Goal: Task Accomplishment & Management: Use online tool/utility

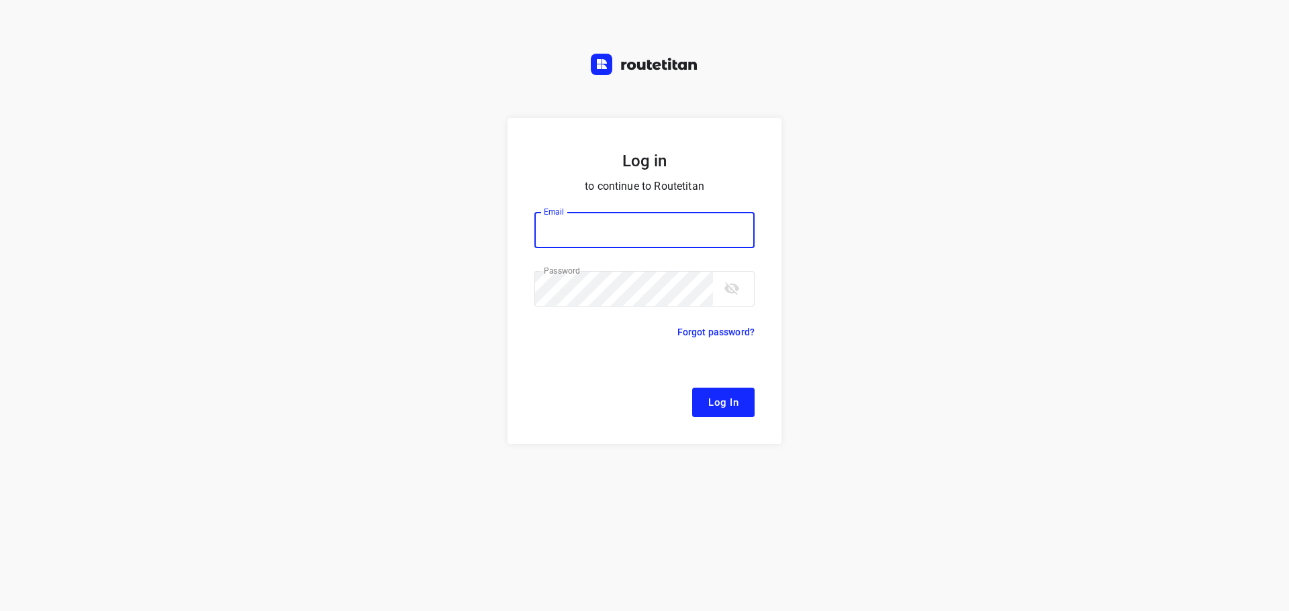
type input "[EMAIL_ADDRESS][DOMAIN_NAME]"
click at [722, 403] on span "Log In" at bounding box center [723, 402] width 30 height 17
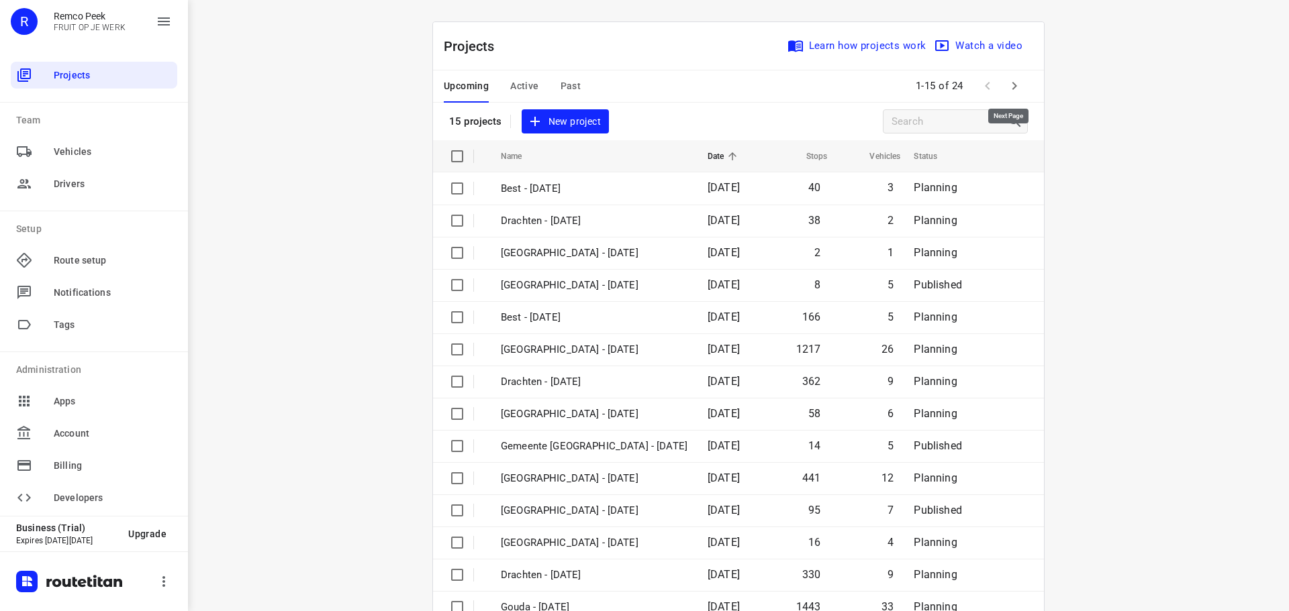
click at [1006, 83] on icon "button" at bounding box center [1014, 86] width 16 height 16
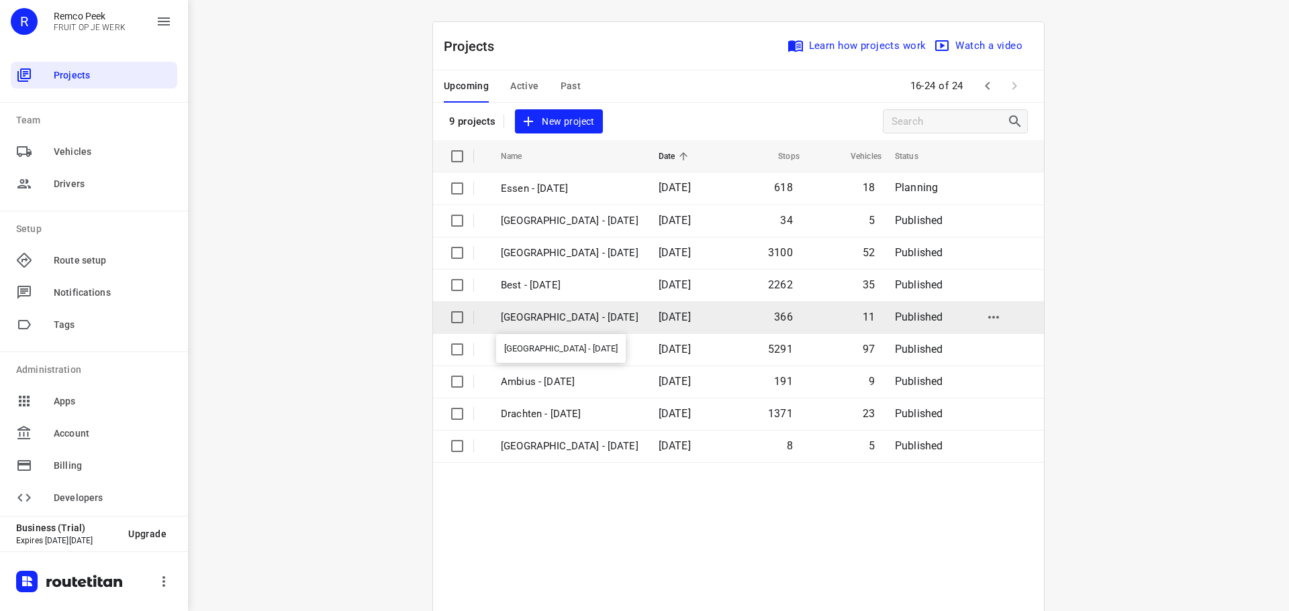
click at [543, 314] on p "[GEOGRAPHIC_DATA] - [DATE]" at bounding box center [570, 317] width 138 height 15
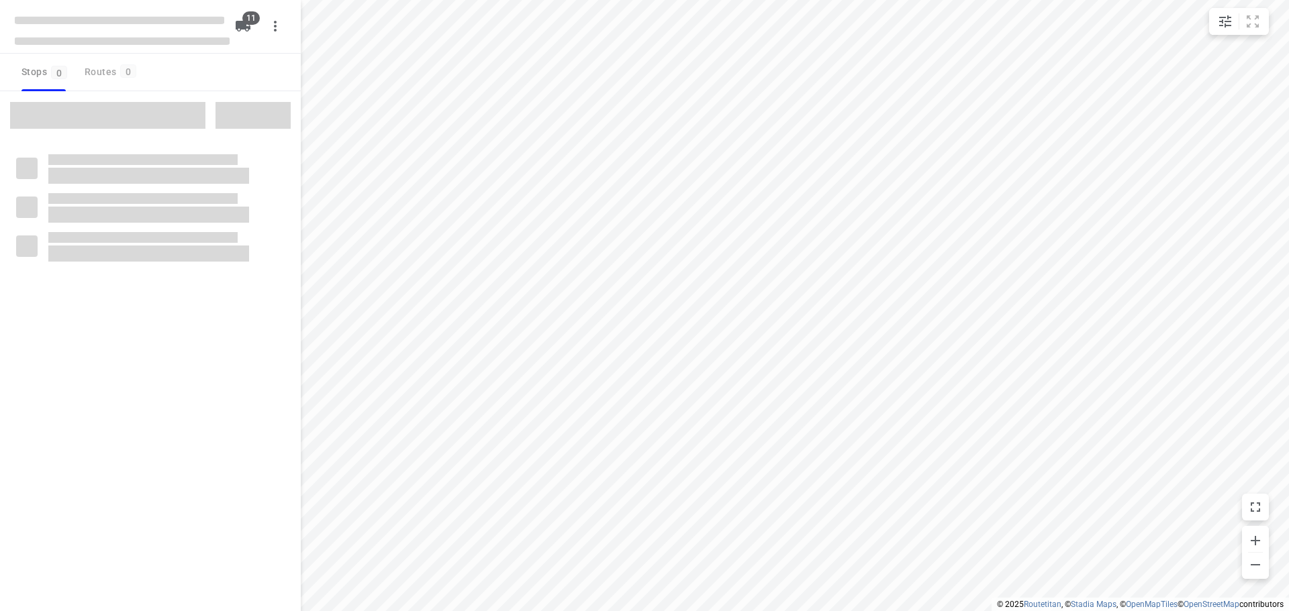
checkbox input "true"
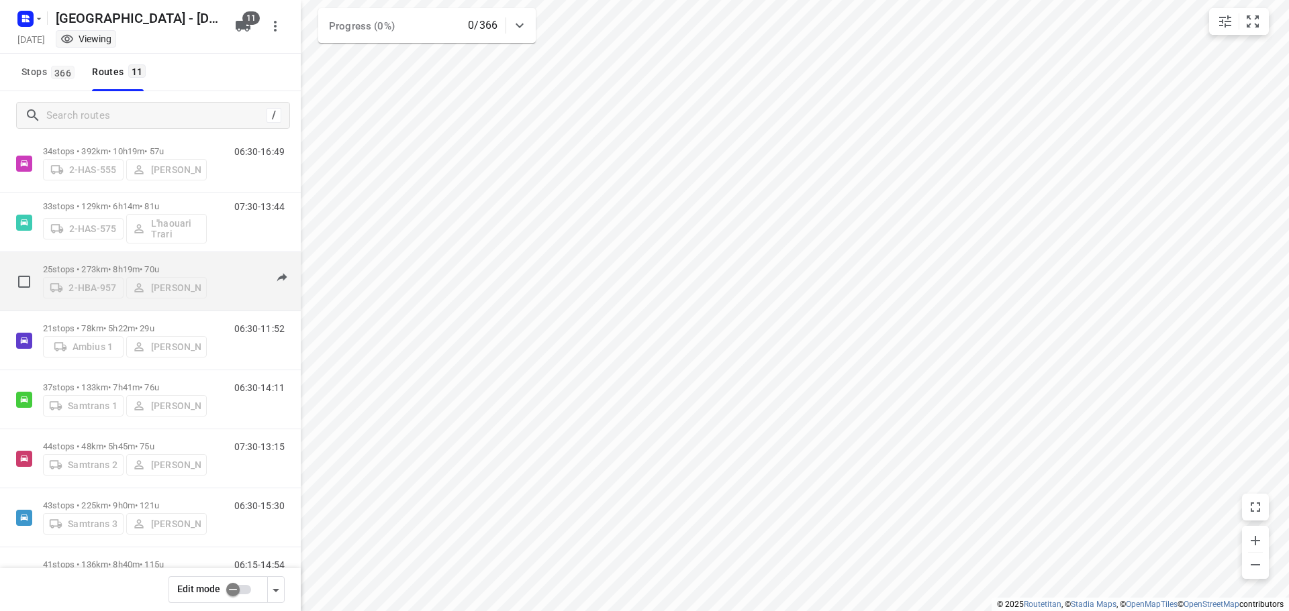
scroll to position [264, 0]
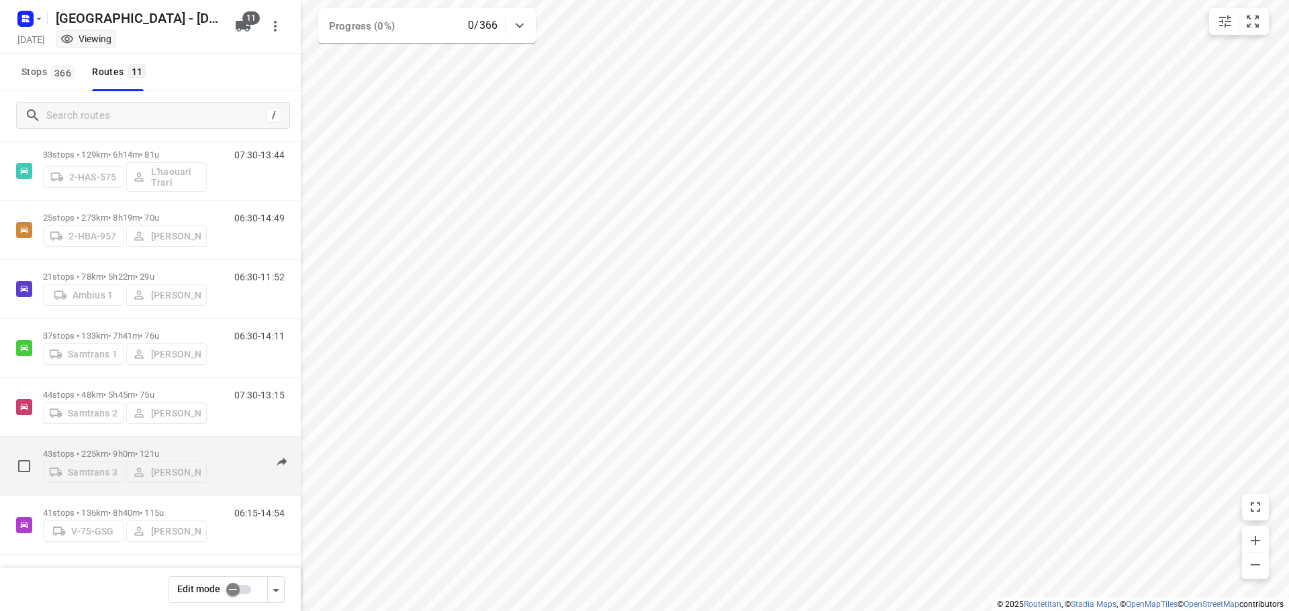
click at [84, 449] on p "43 stops • 225km • 9h0m • 121u" at bounding box center [125, 454] width 164 height 10
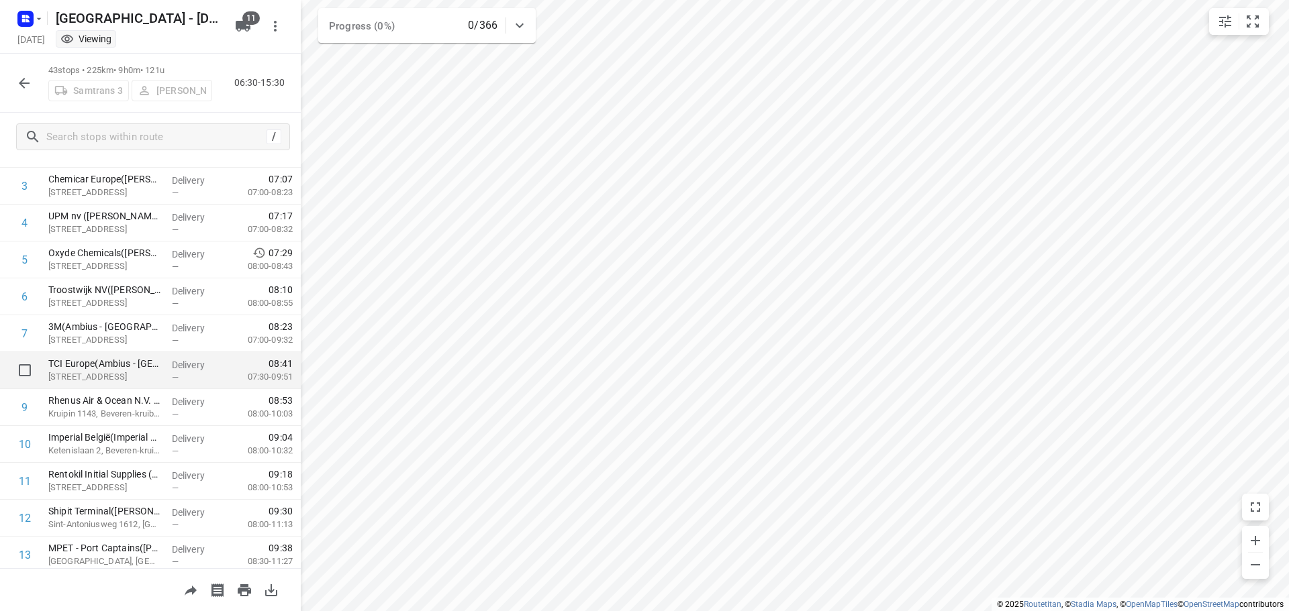
scroll to position [268, 0]
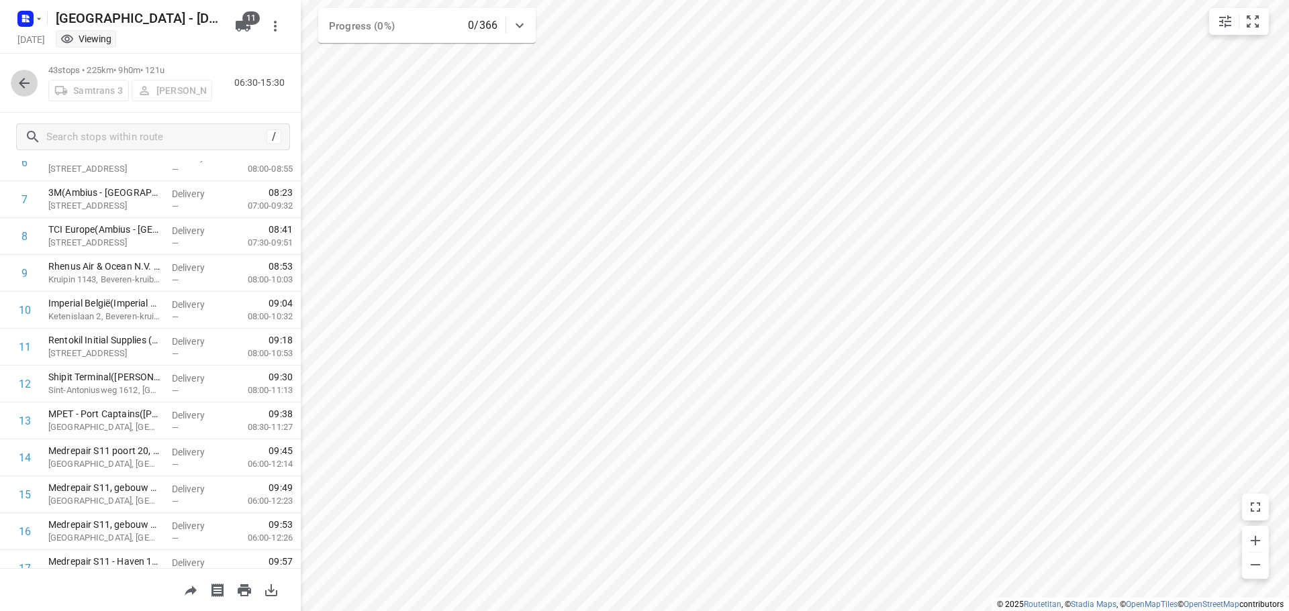
click at [24, 78] on icon "button" at bounding box center [24, 83] width 11 height 11
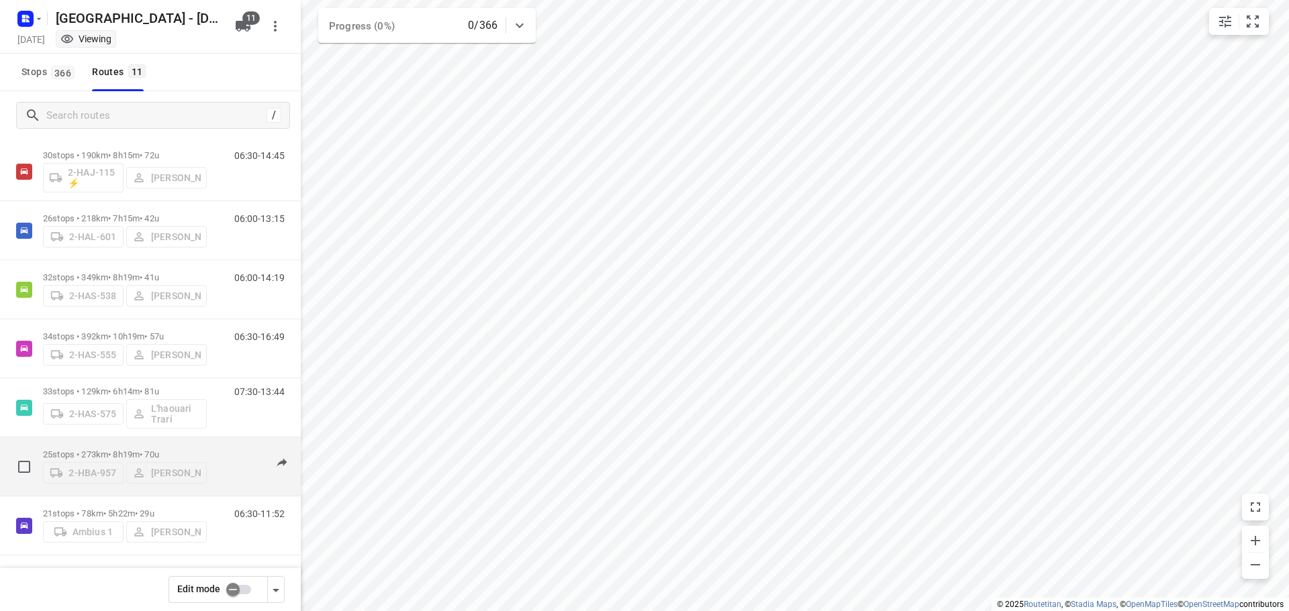
scroll to position [67, 0]
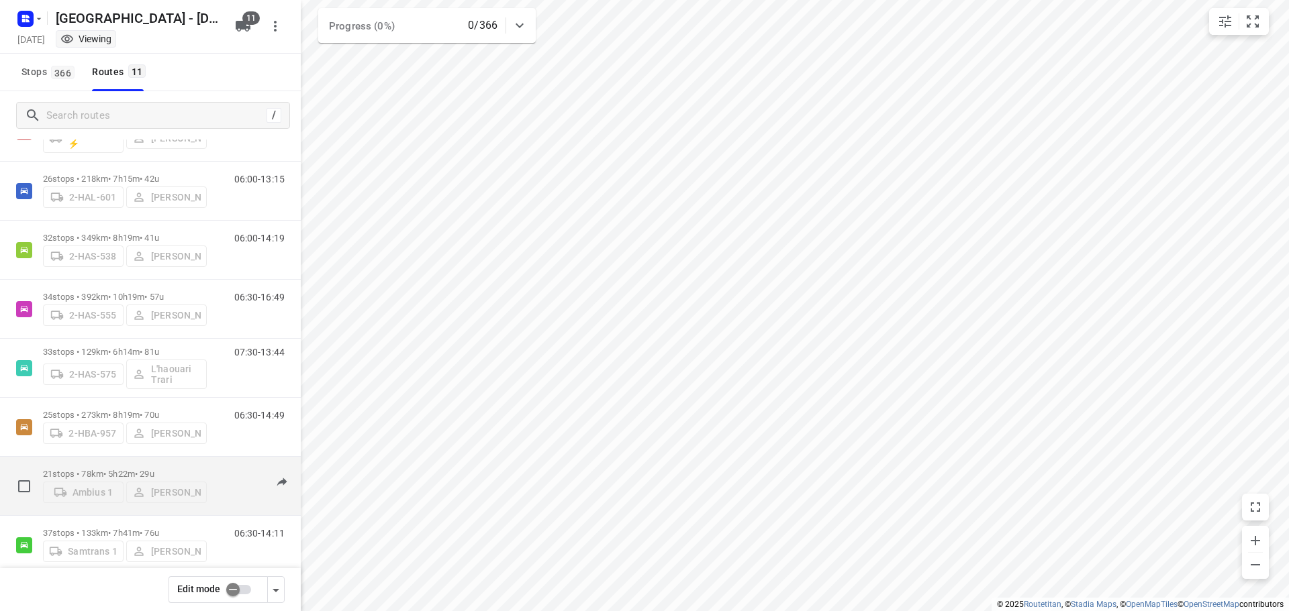
click at [102, 469] on p "21 stops • 78km • 5h22m • 29u" at bounding box center [125, 474] width 164 height 10
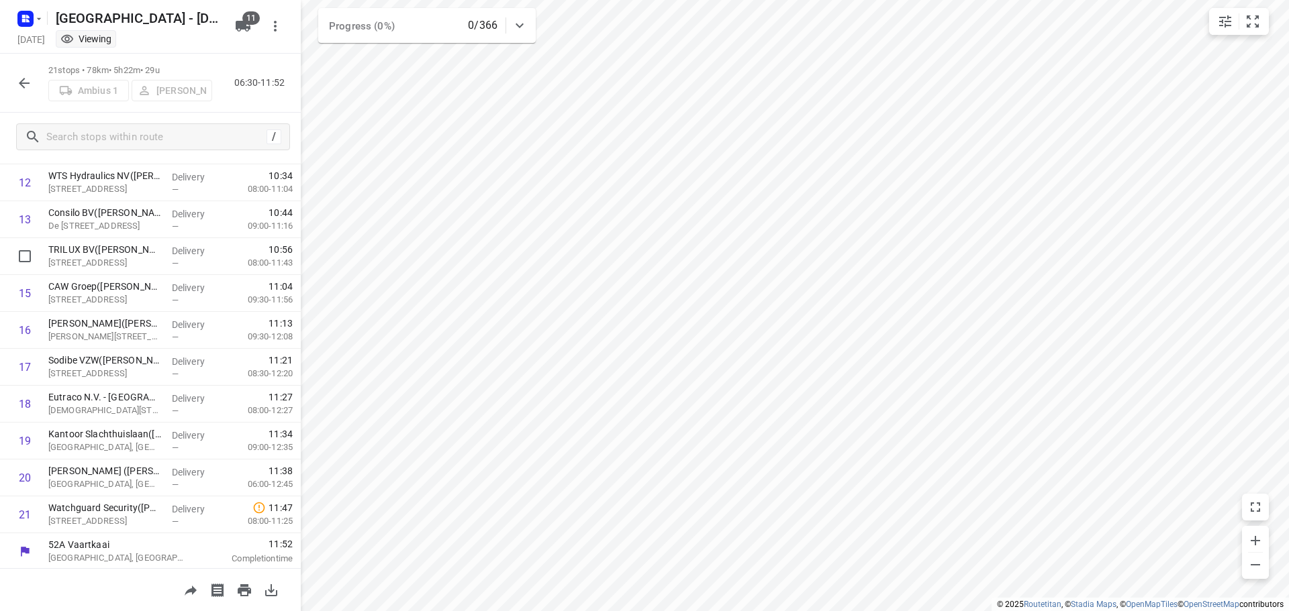
scroll to position [472, 0]
click at [19, 79] on icon "button" at bounding box center [24, 83] width 16 height 16
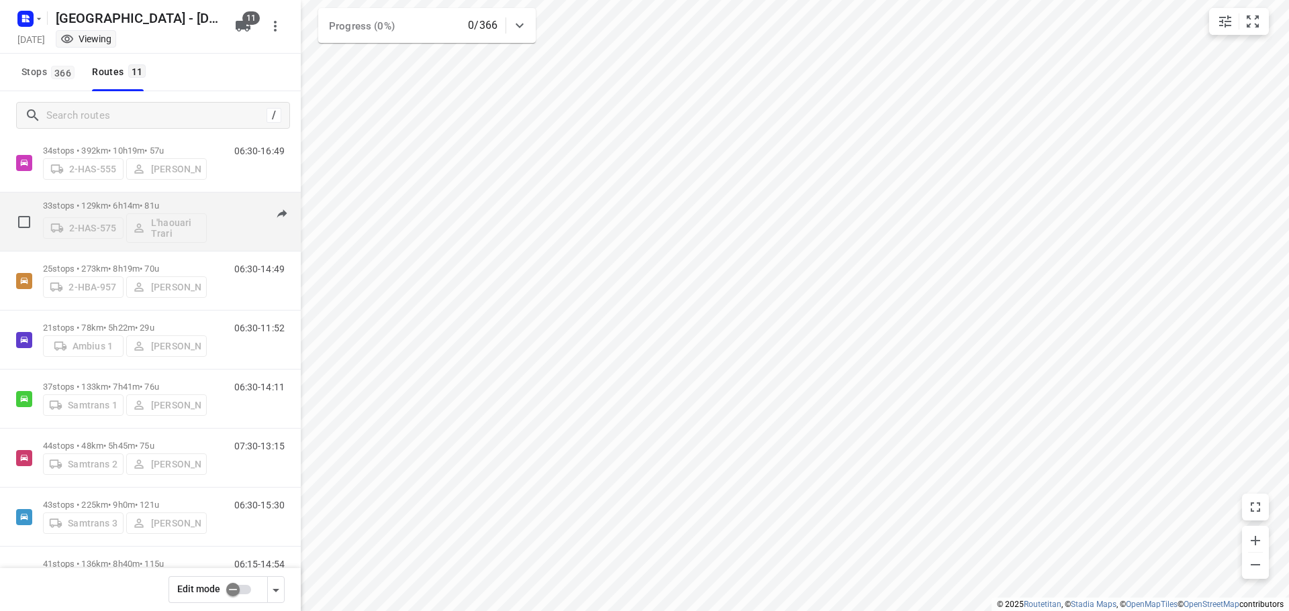
scroll to position [264, 0]
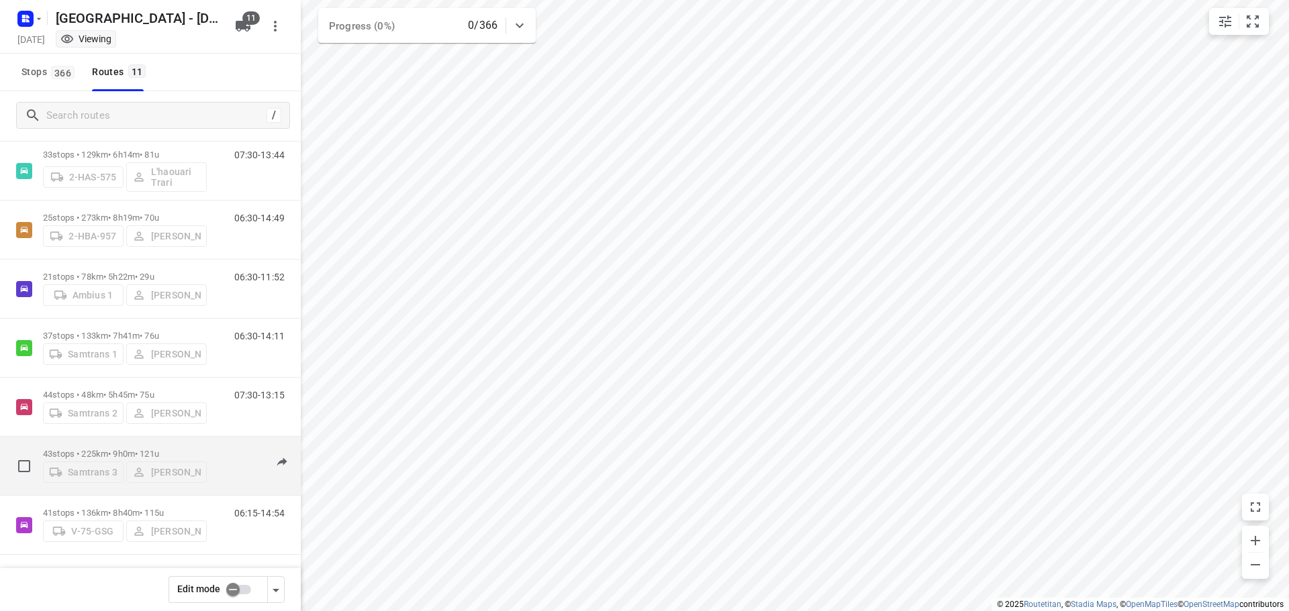
click at [119, 443] on div "43 stops • 225km • 9h0m • 121u Samtrans 3 [PERSON_NAME]" at bounding box center [125, 466] width 164 height 48
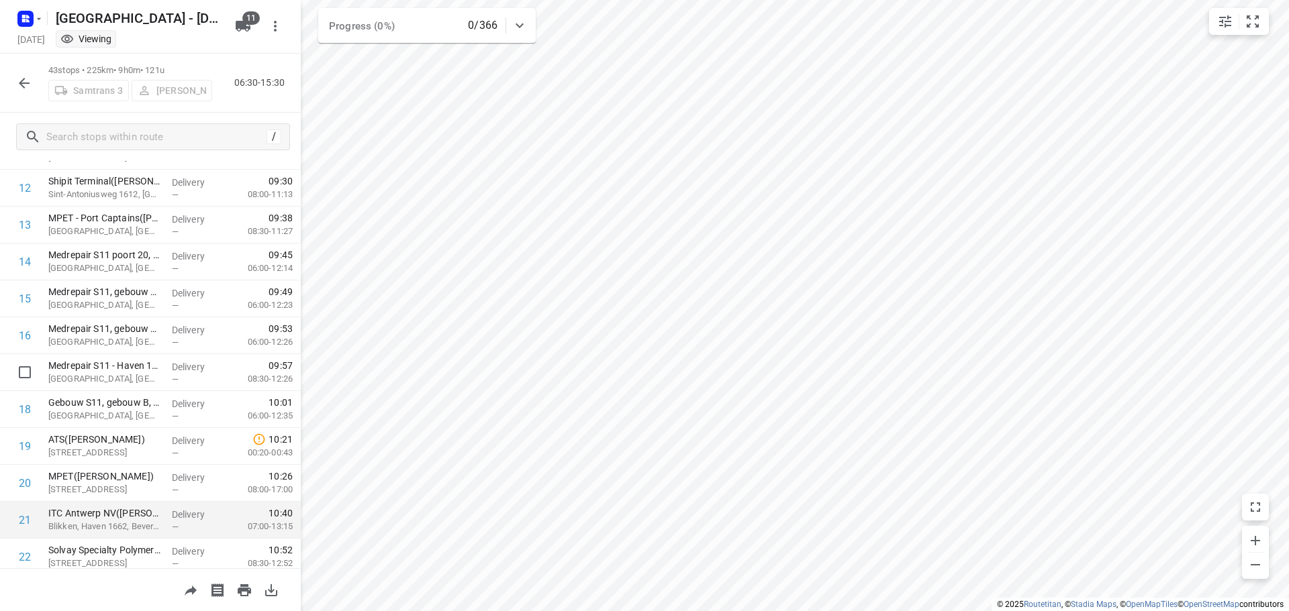
scroll to position [470, 0]
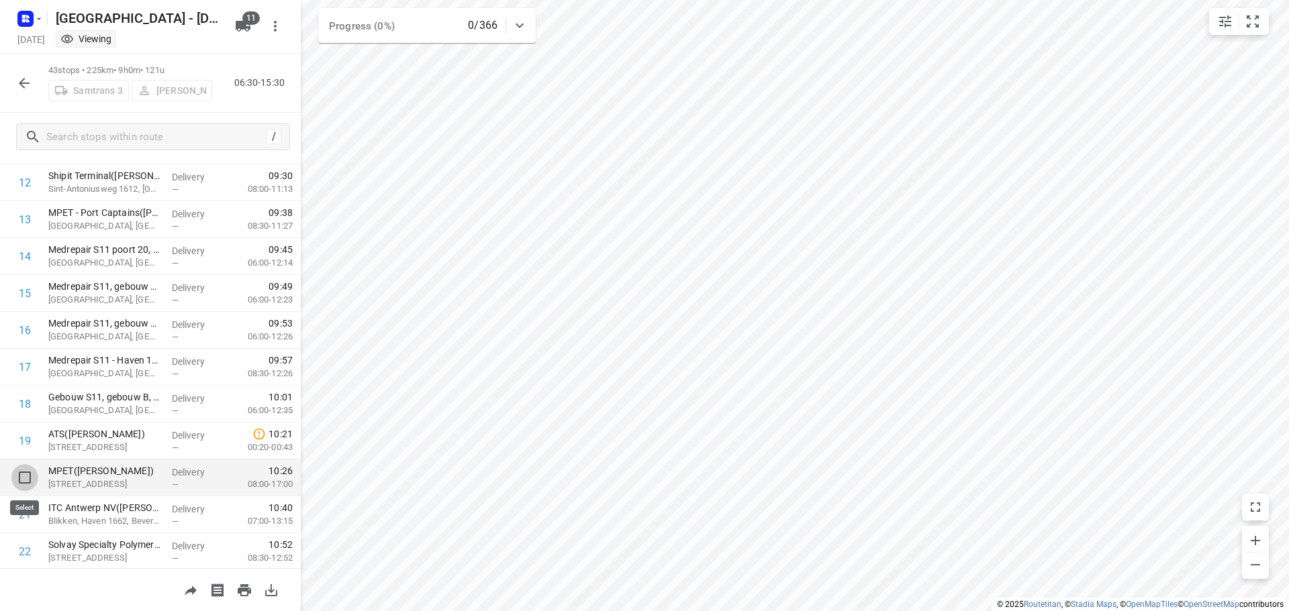
click at [23, 473] on input "checkbox" at bounding box center [24, 477] width 27 height 27
checkbox input "true"
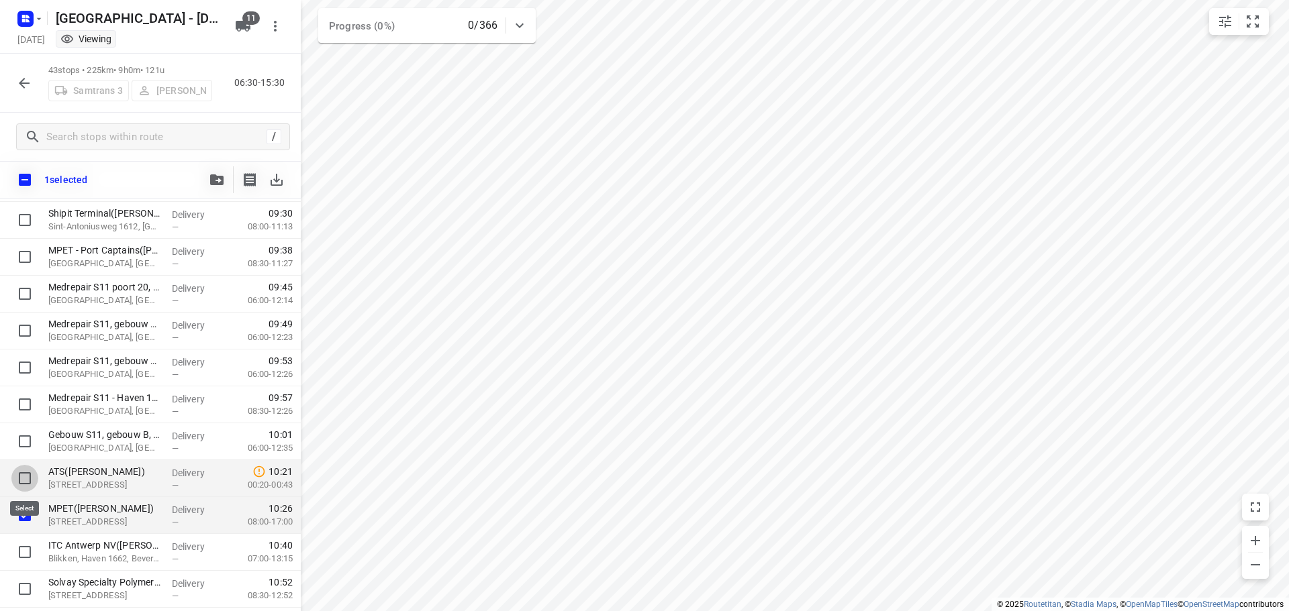
click at [21, 479] on input "checkbox" at bounding box center [24, 478] width 27 height 27
checkbox input "true"
click at [21, 440] on input "checkbox" at bounding box center [24, 441] width 27 height 27
checkbox input "true"
click at [23, 87] on icon "button" at bounding box center [24, 83] width 11 height 11
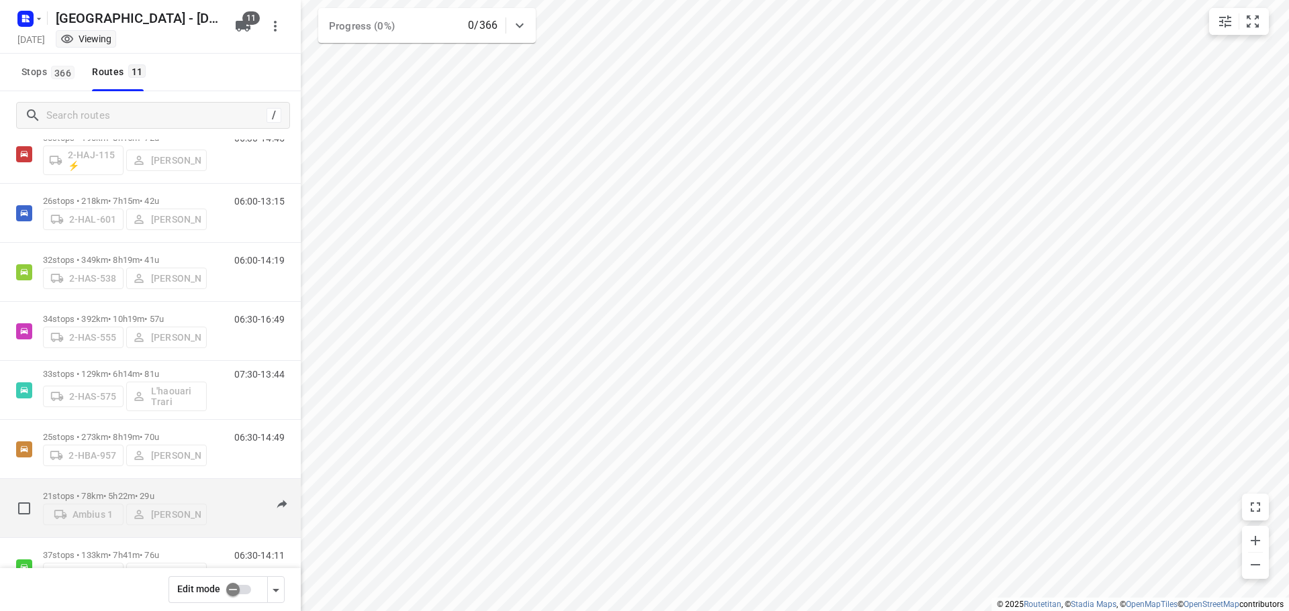
scroll to position [67, 0]
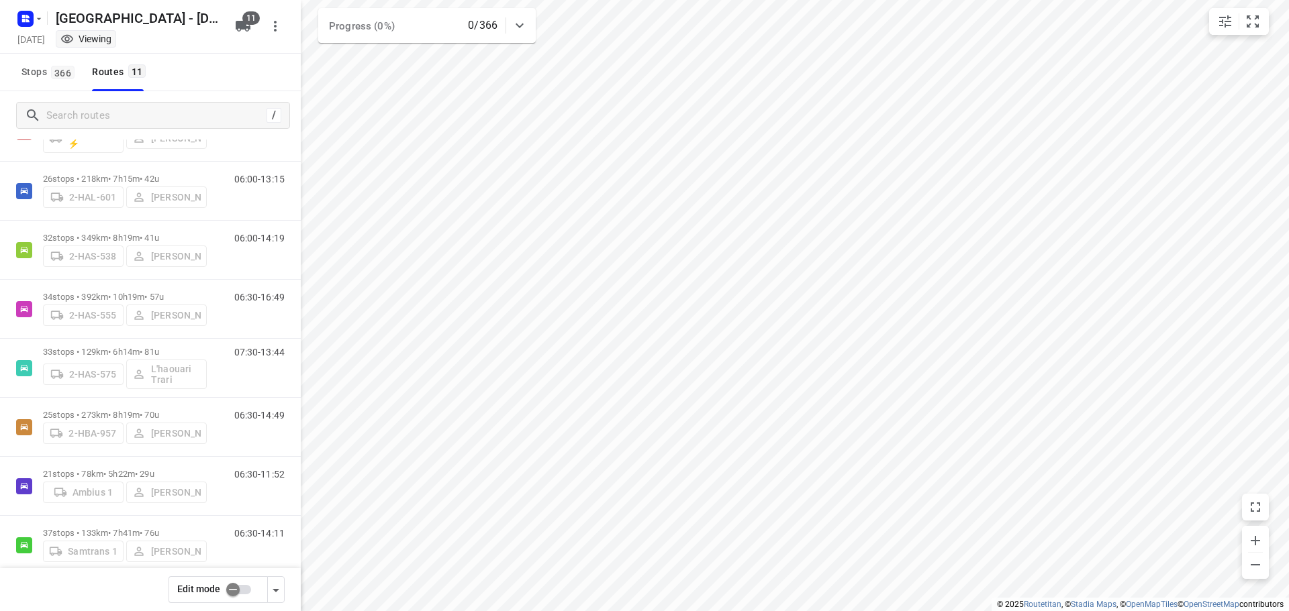
click at [234, 590] on input "checkbox" at bounding box center [233, 590] width 77 height 26
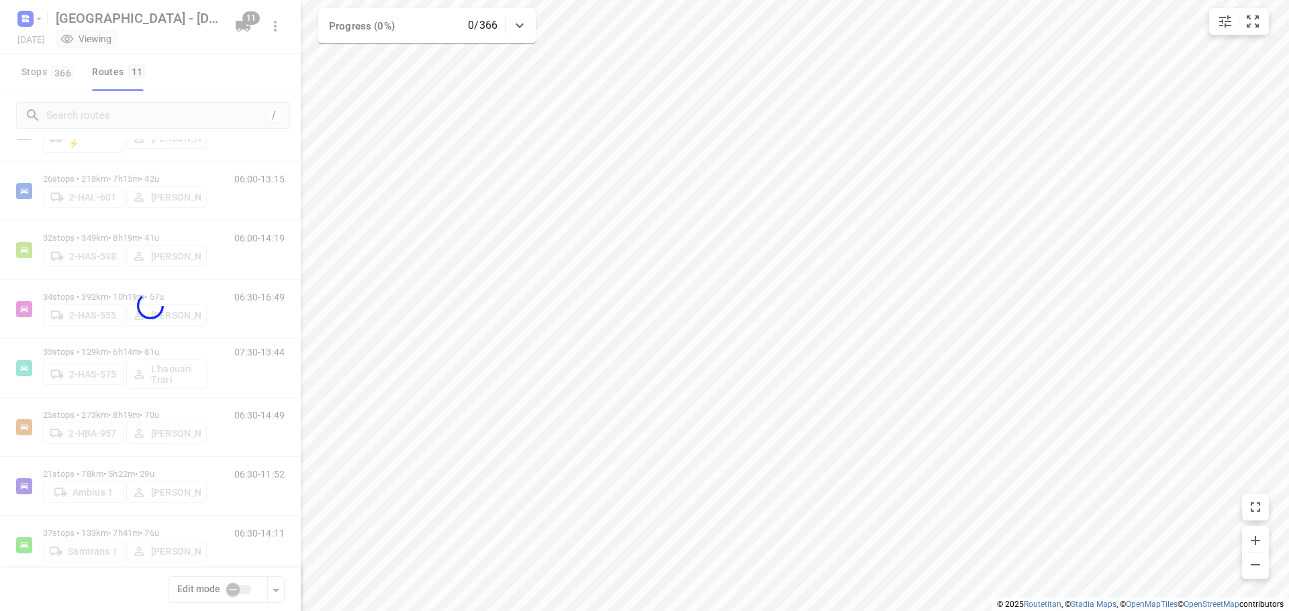
checkbox input "true"
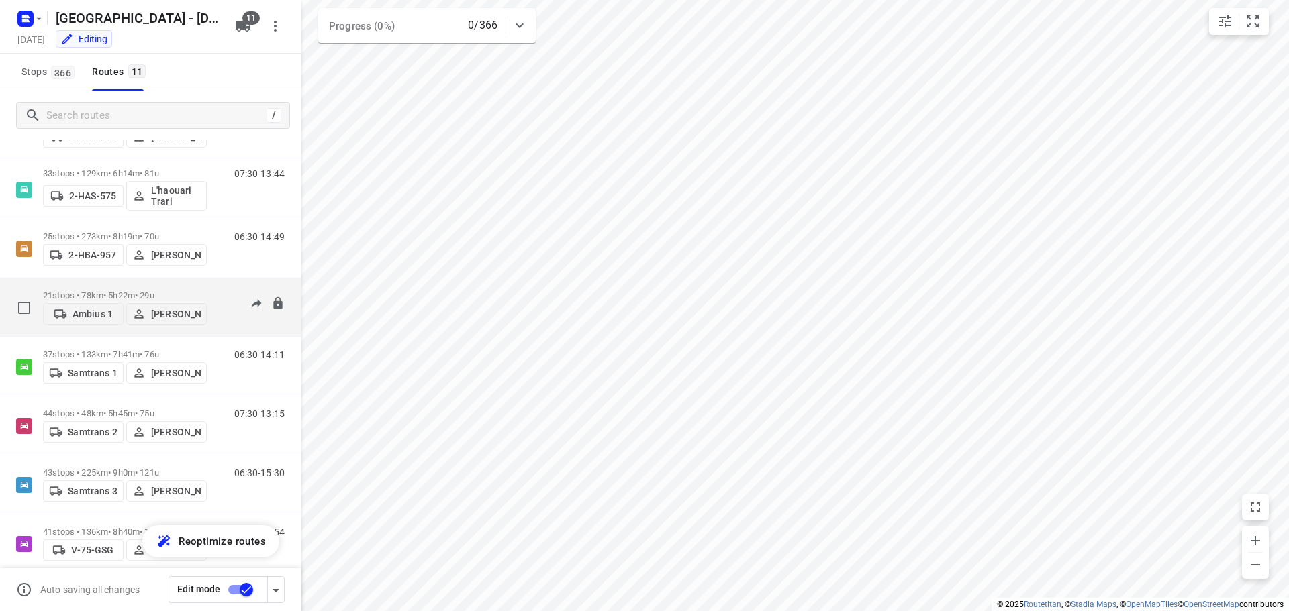
scroll to position [264, 0]
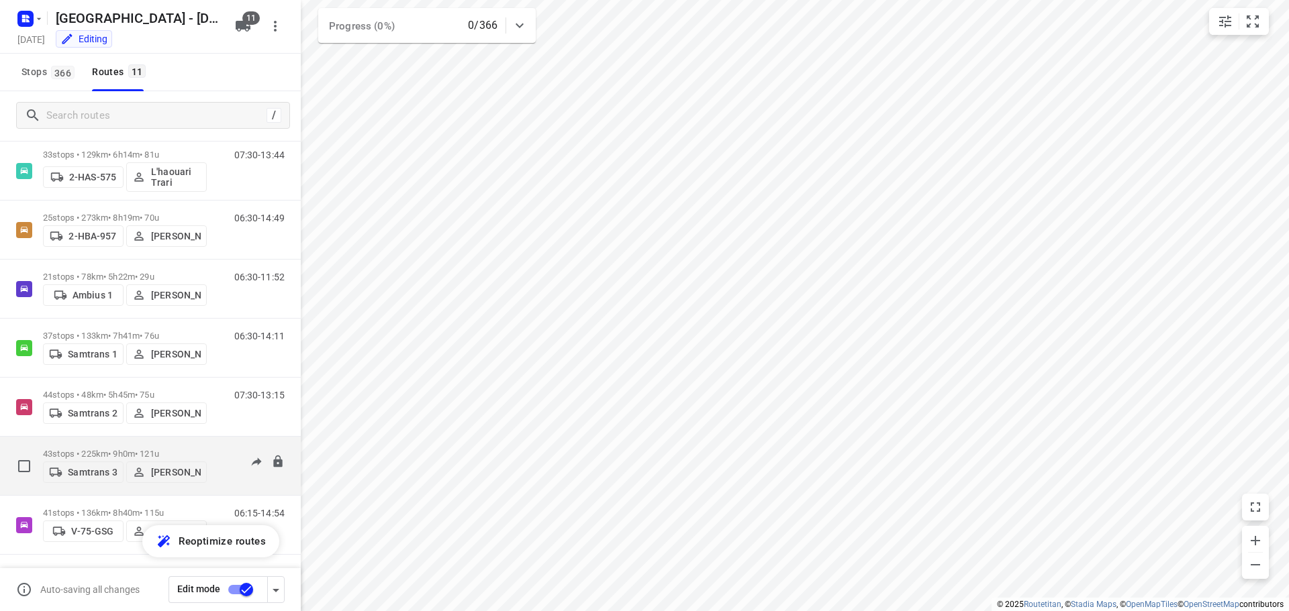
click at [105, 450] on p "43 stops • 225km • 9h0m • 121u" at bounding box center [125, 454] width 164 height 10
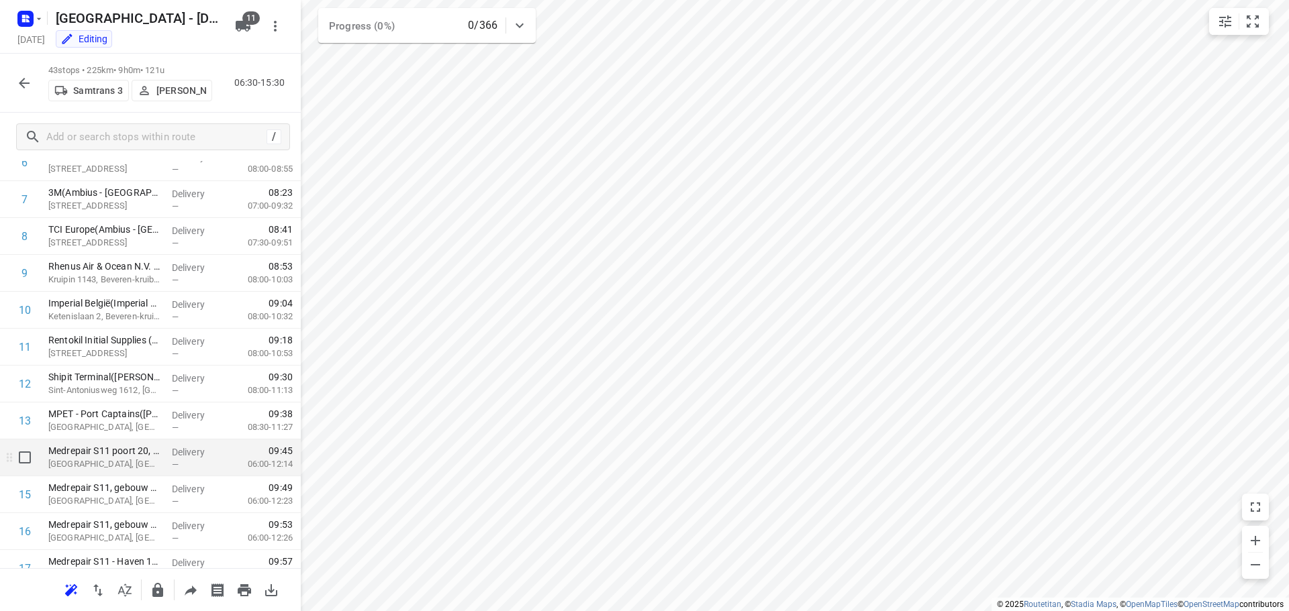
scroll to position [336, 0]
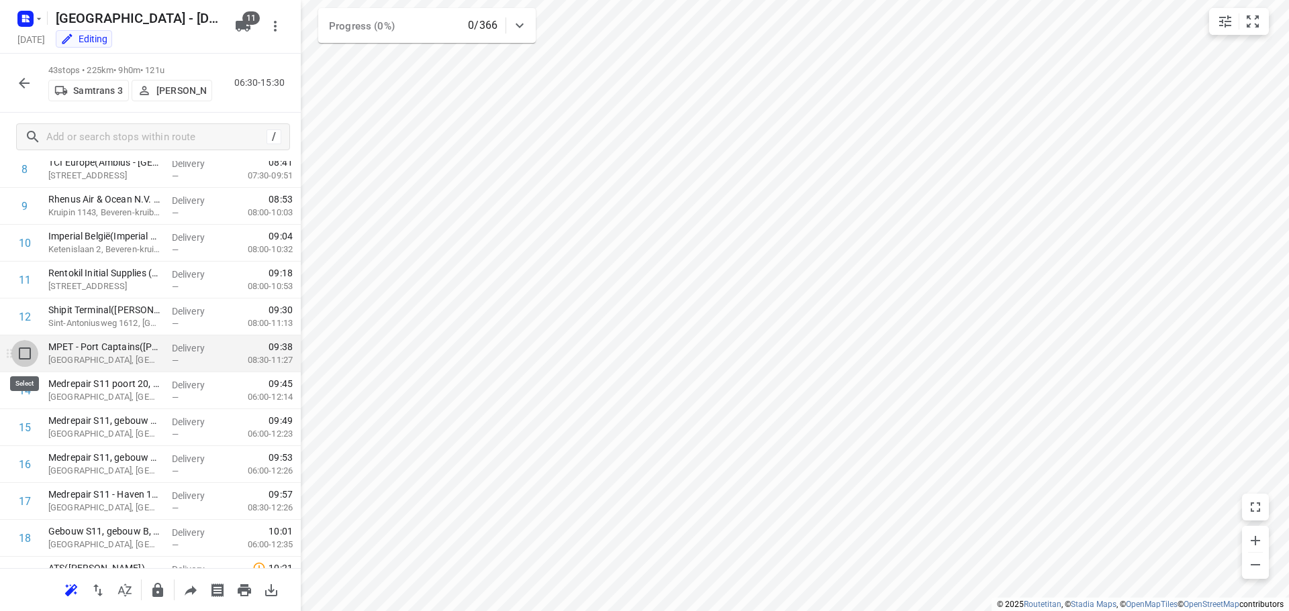
click at [24, 354] on input "checkbox" at bounding box center [24, 353] width 27 height 27
checkbox input "true"
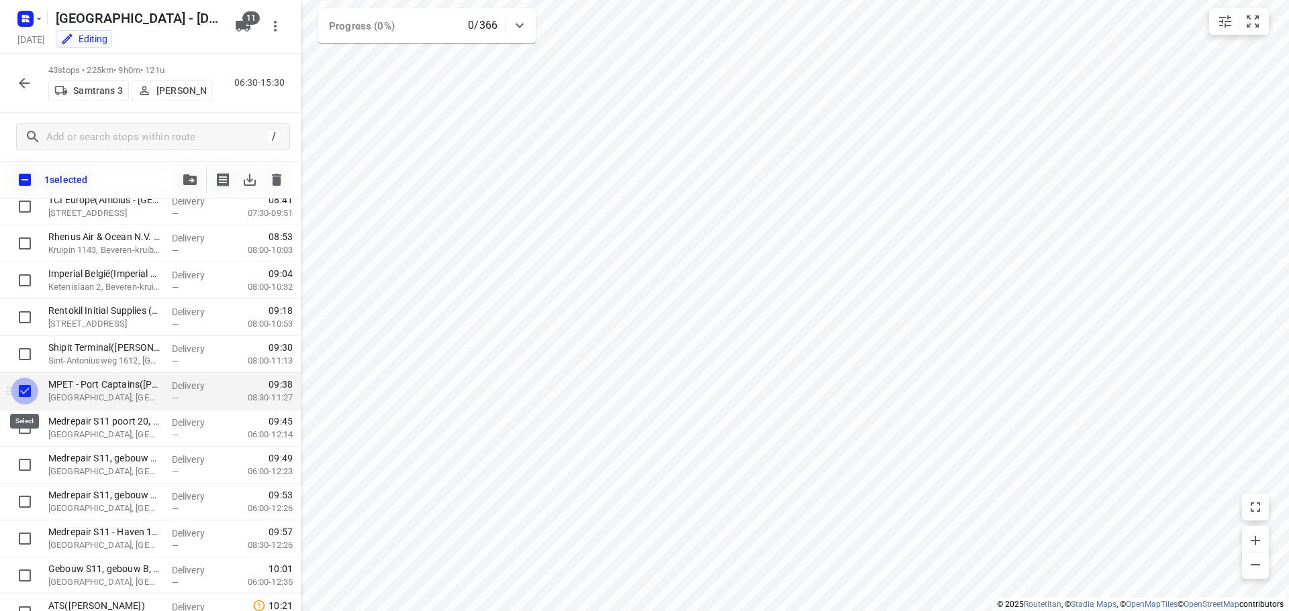
click at [23, 395] on input "checkbox" at bounding box center [24, 391] width 27 height 27
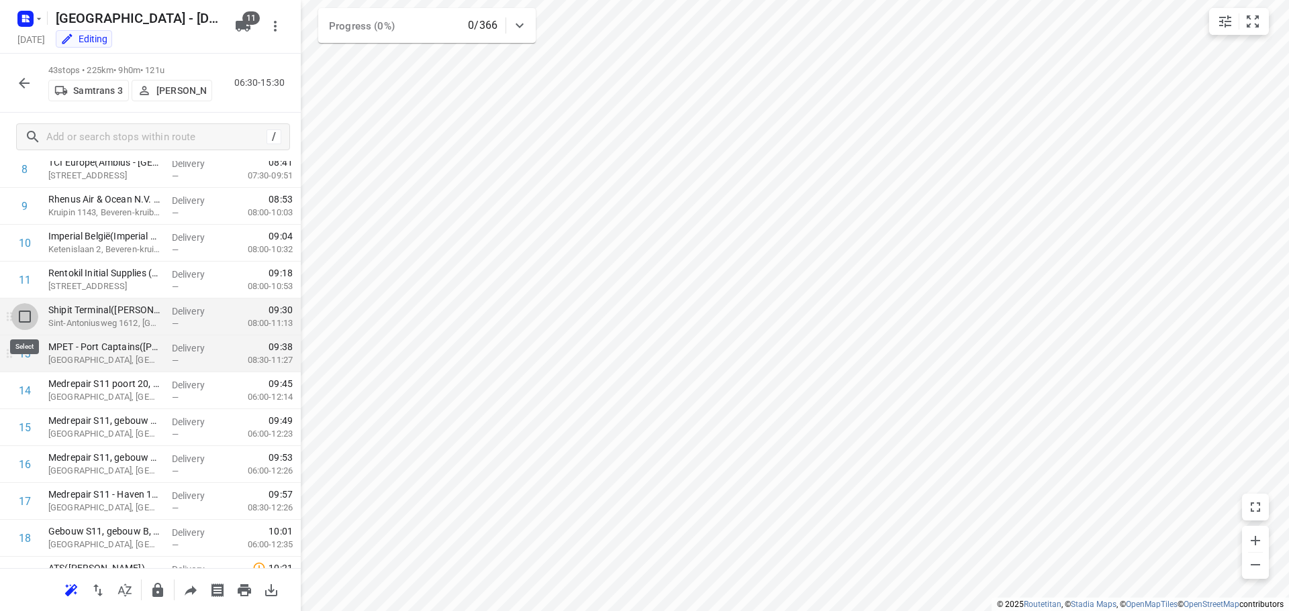
click at [26, 319] on input "checkbox" at bounding box center [24, 316] width 27 height 27
checkbox input "true"
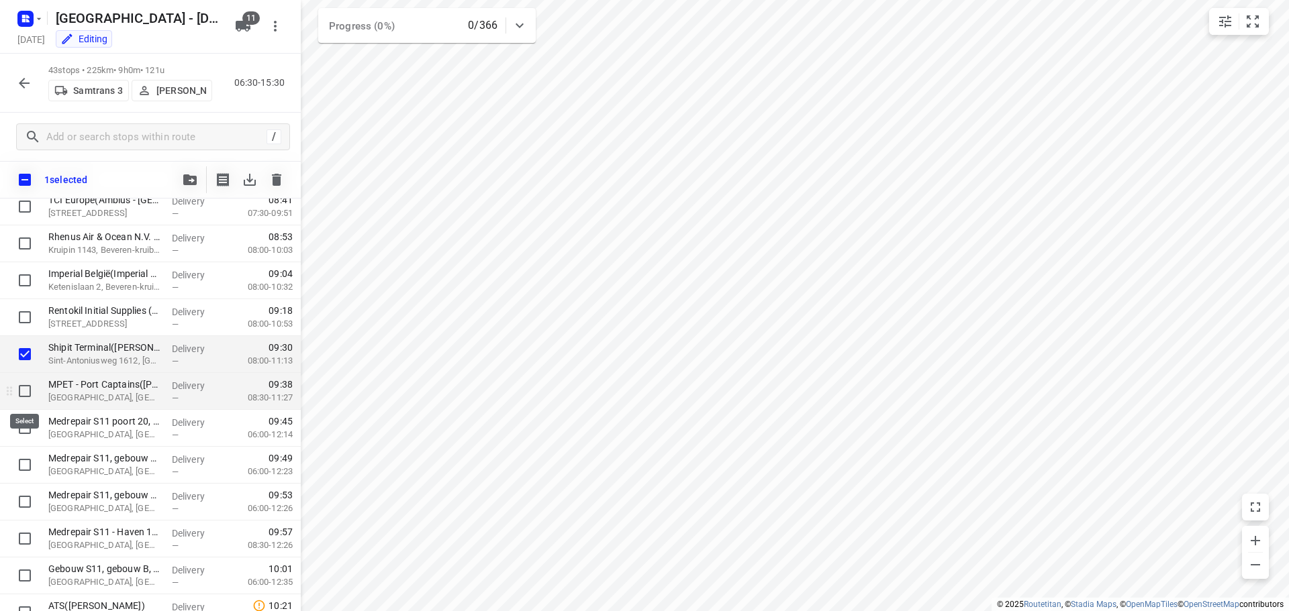
click at [23, 391] on input "checkbox" at bounding box center [24, 391] width 27 height 27
checkbox input "true"
click at [21, 432] on input "checkbox" at bounding box center [24, 428] width 27 height 27
checkbox input "true"
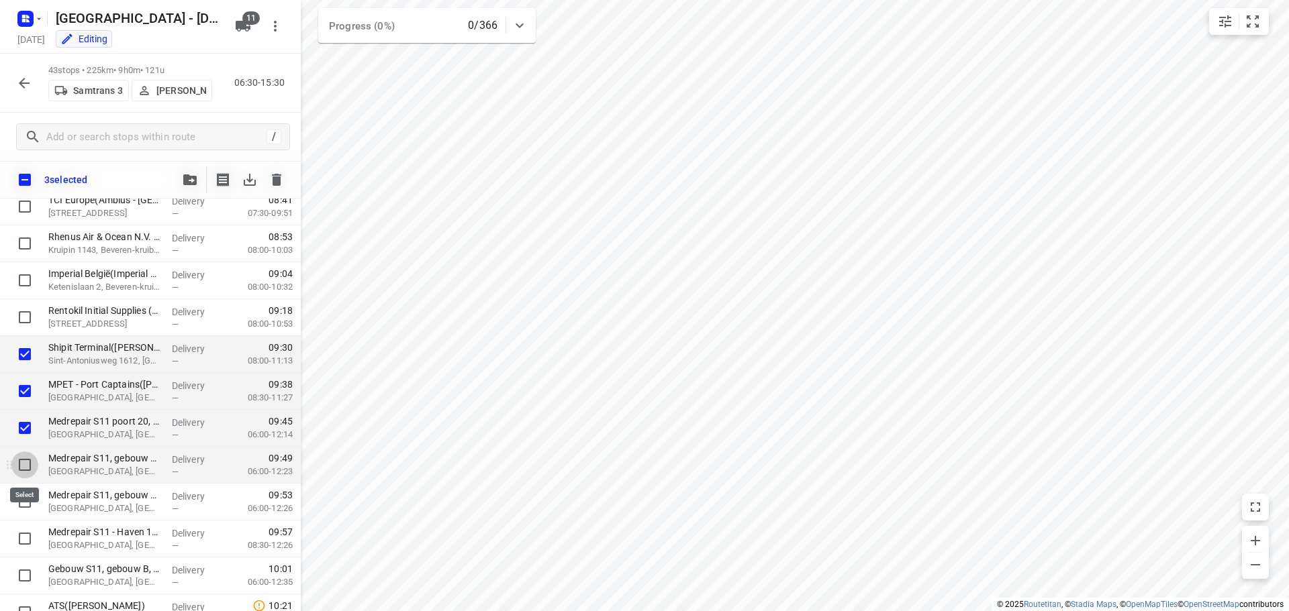
click at [22, 471] on input "checkbox" at bounding box center [24, 465] width 27 height 27
checkbox input "true"
click at [23, 503] on input "checkbox" at bounding box center [24, 502] width 27 height 27
checkbox input "true"
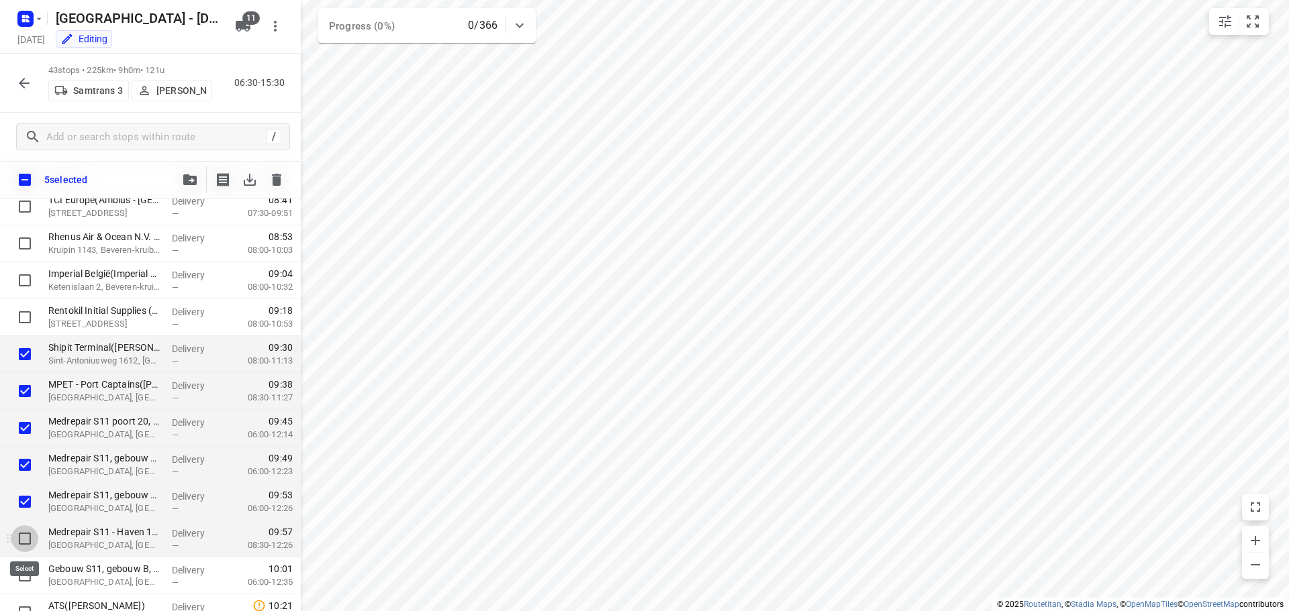
click at [23, 538] on input "checkbox" at bounding box center [24, 539] width 27 height 27
checkbox input "true"
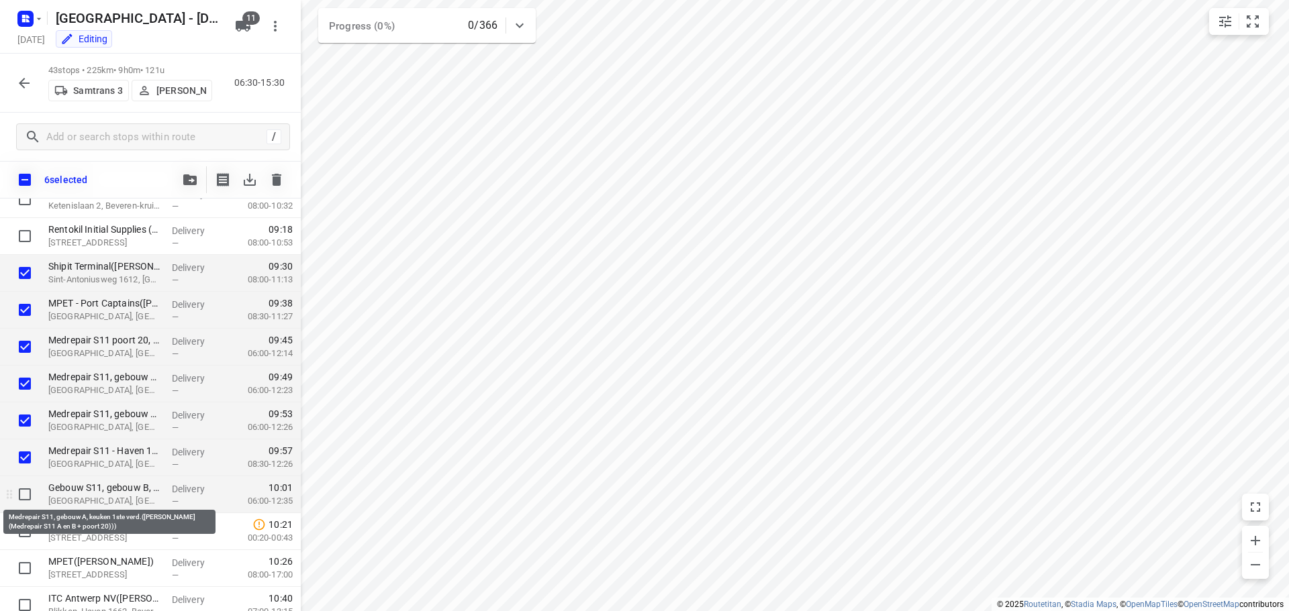
scroll to position [470, 0]
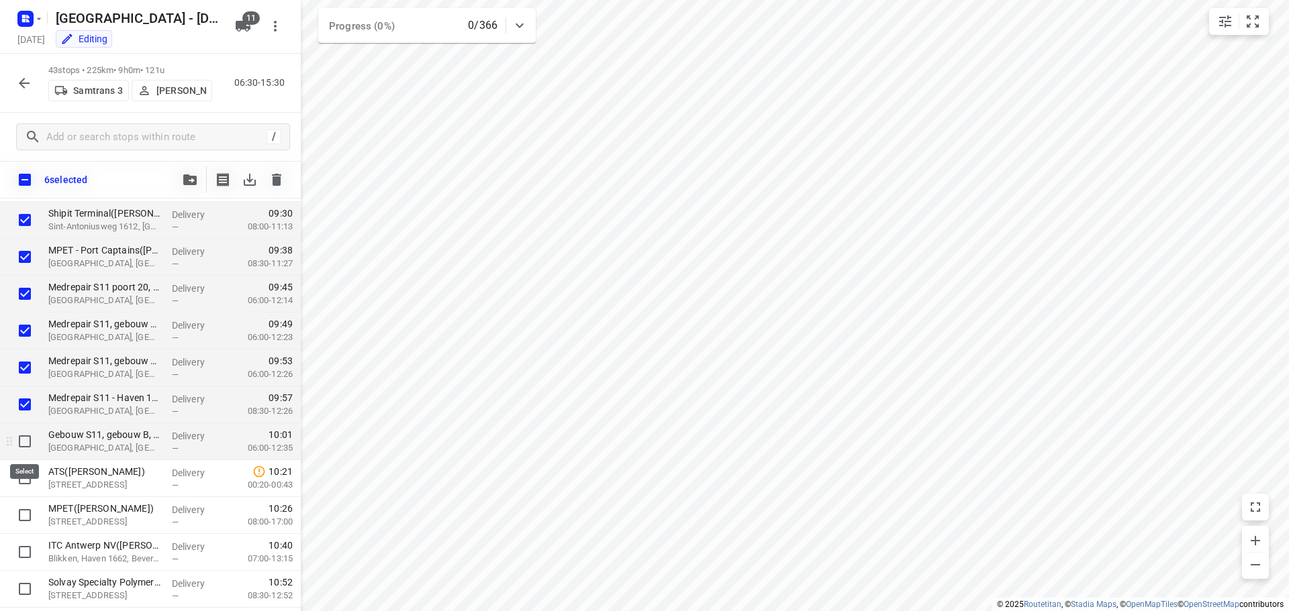
click at [24, 442] on input "checkbox" at bounding box center [24, 441] width 27 height 27
checkbox input "true"
click at [28, 480] on input "checkbox" at bounding box center [24, 478] width 27 height 27
checkbox input "true"
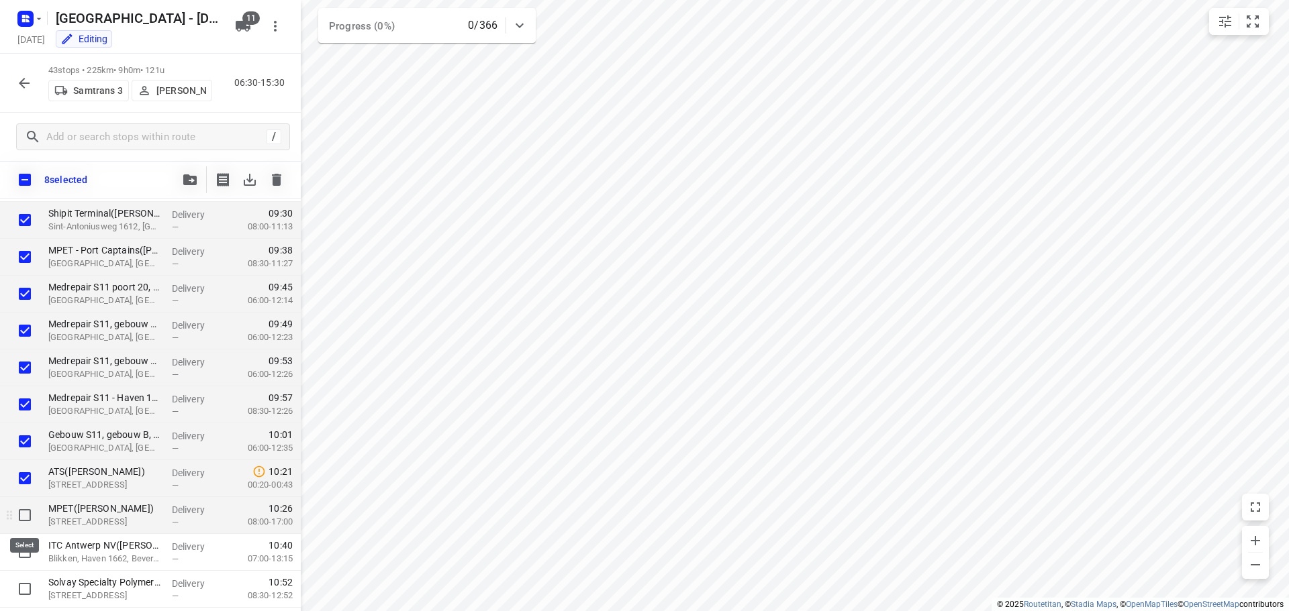
click at [23, 516] on input "checkbox" at bounding box center [24, 515] width 27 height 27
checkbox input "true"
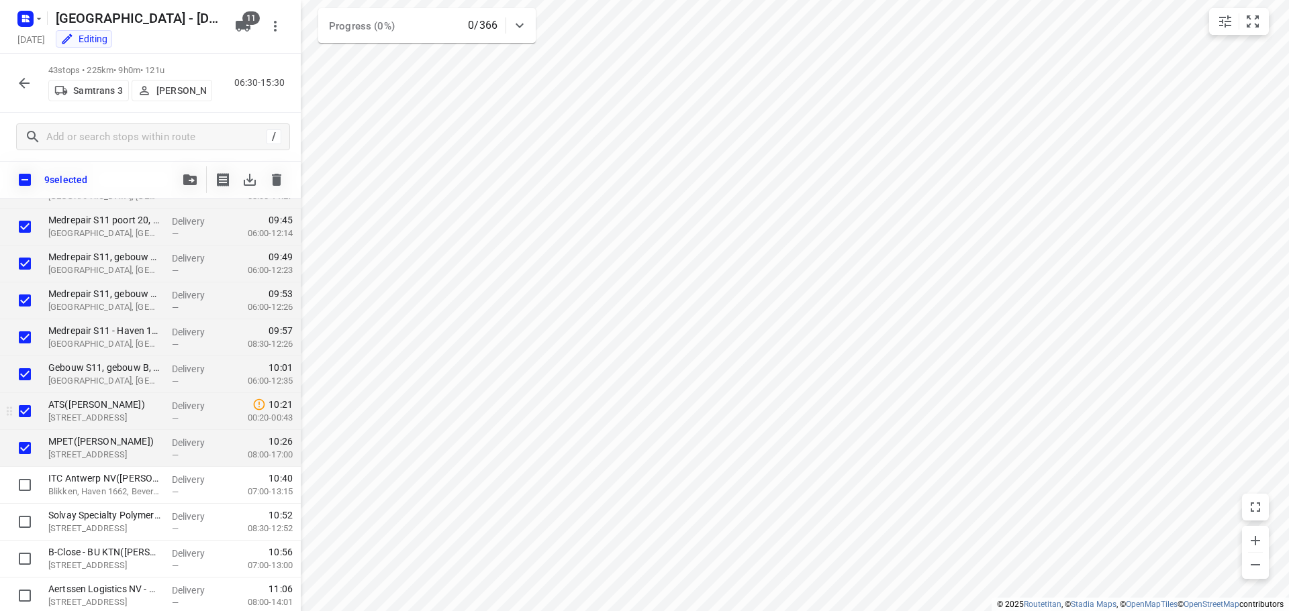
scroll to position [403, 0]
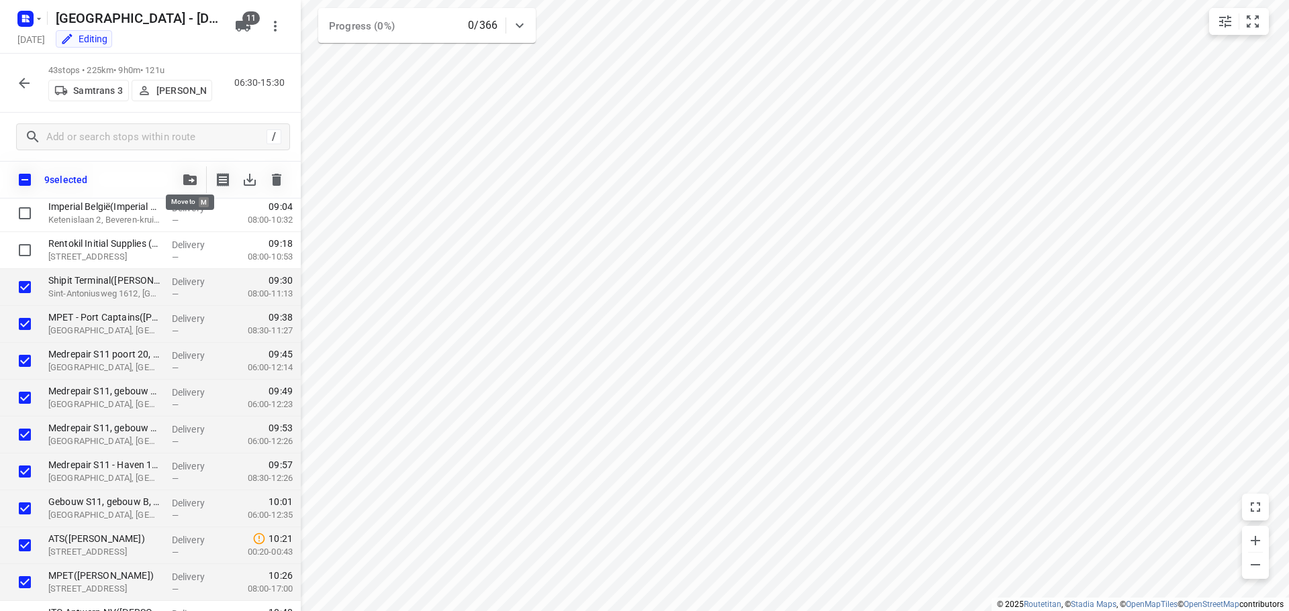
click at [187, 177] on icon "button" at bounding box center [189, 180] width 13 height 11
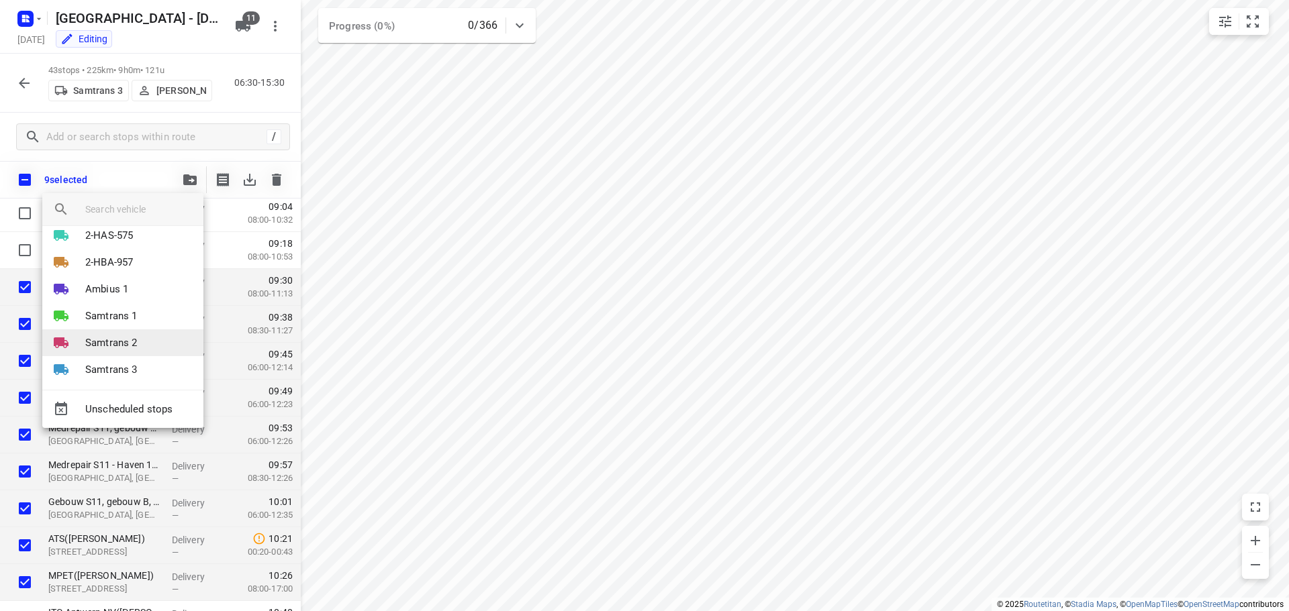
scroll to position [134, 0]
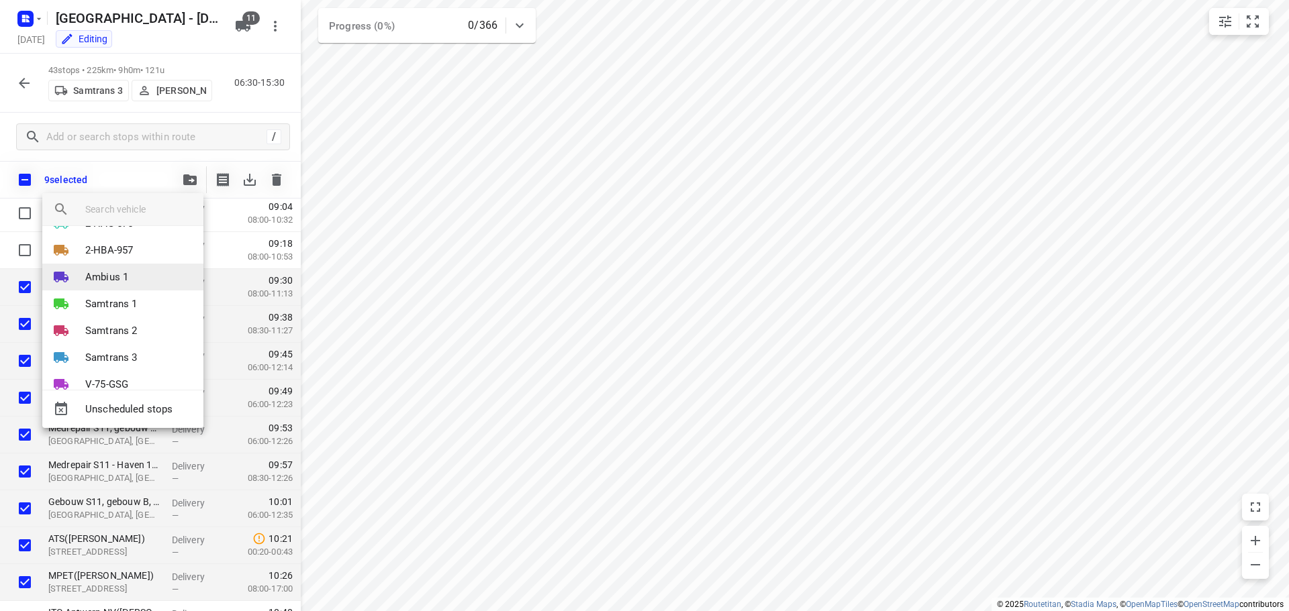
click at [105, 273] on p "Ambius 1" at bounding box center [106, 277] width 43 height 15
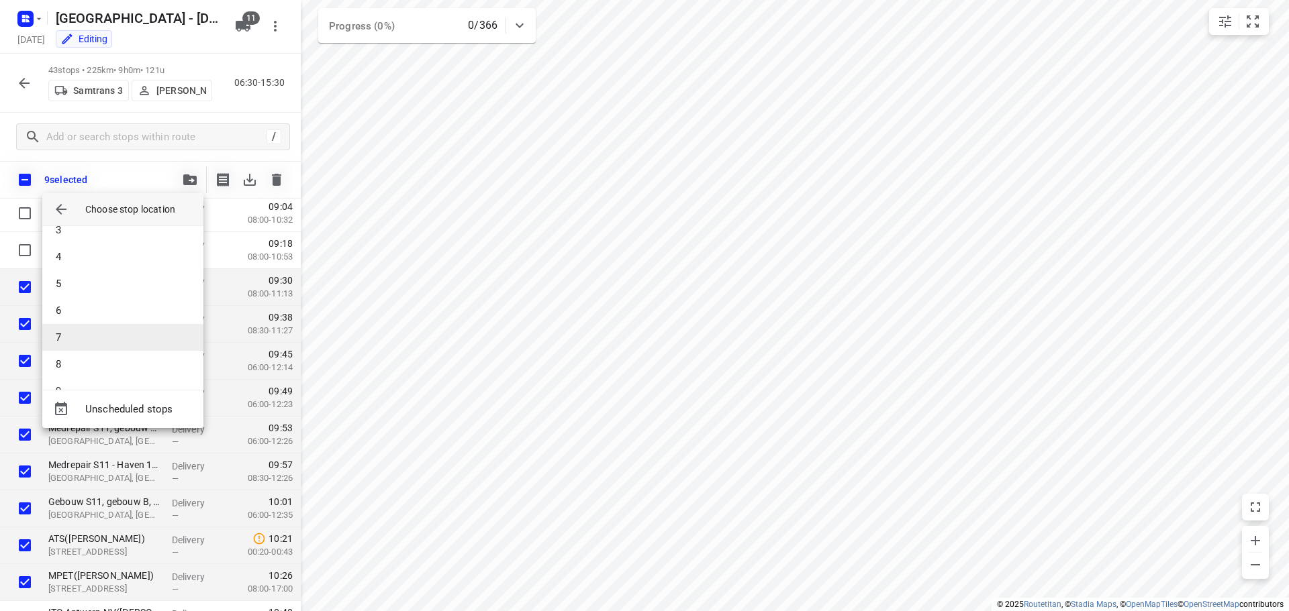
scroll to position [0, 0]
click at [75, 248] on li "1" at bounding box center [122, 245] width 161 height 27
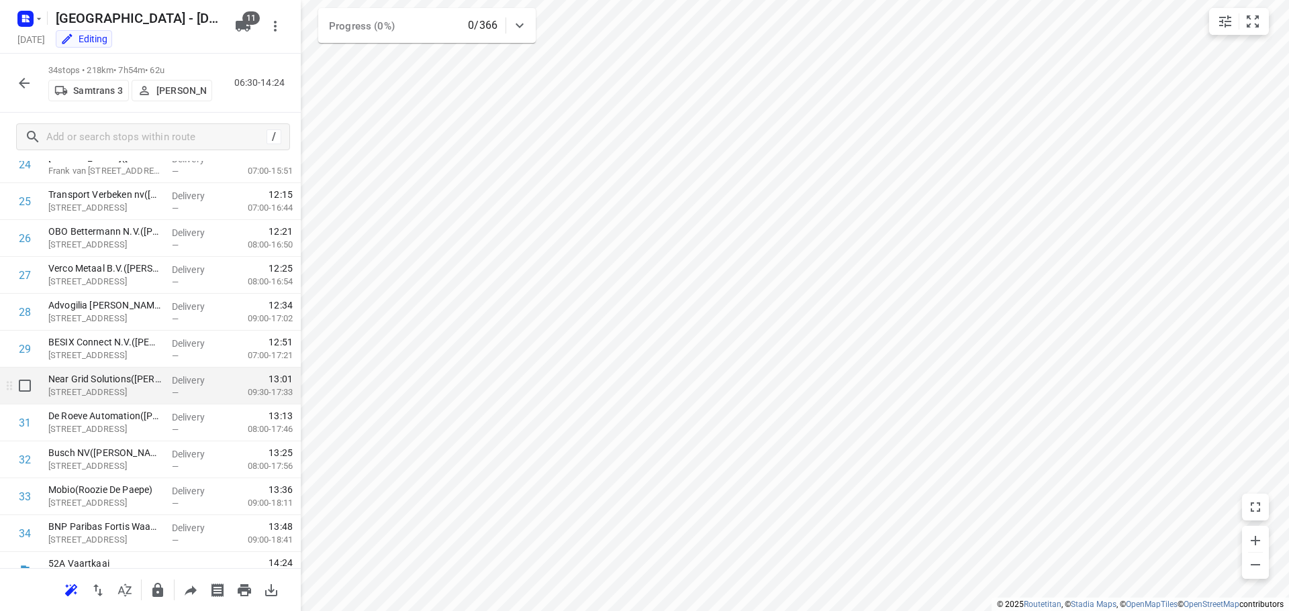
scroll to position [952, 0]
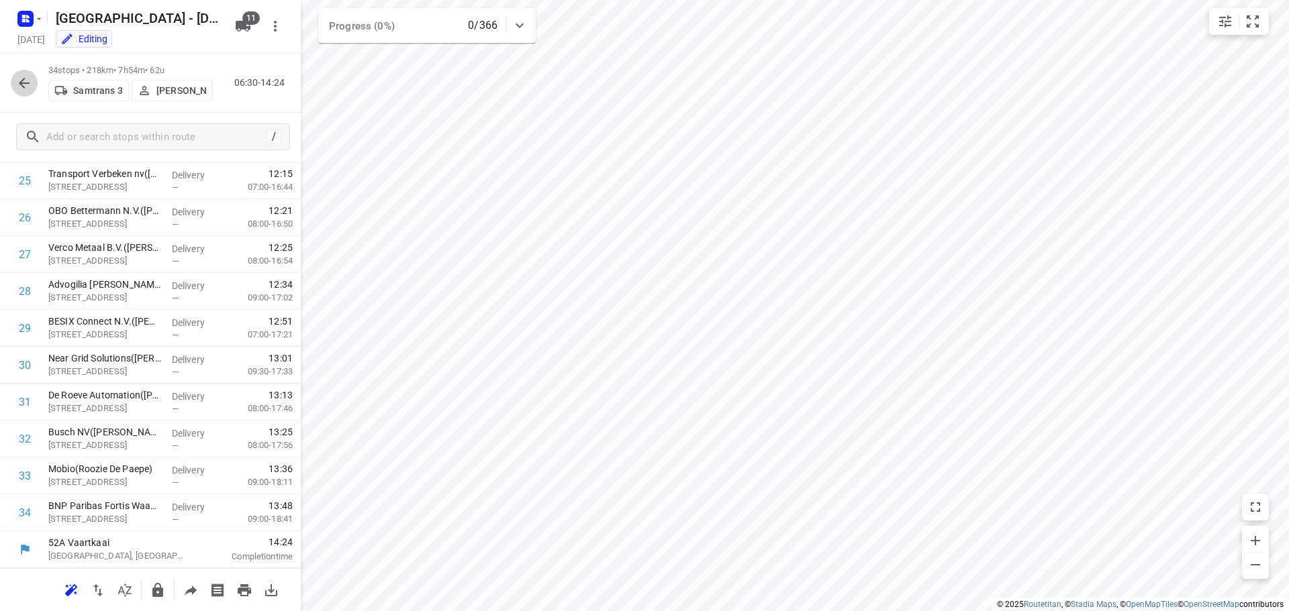
click at [25, 79] on icon "button" at bounding box center [24, 83] width 11 height 11
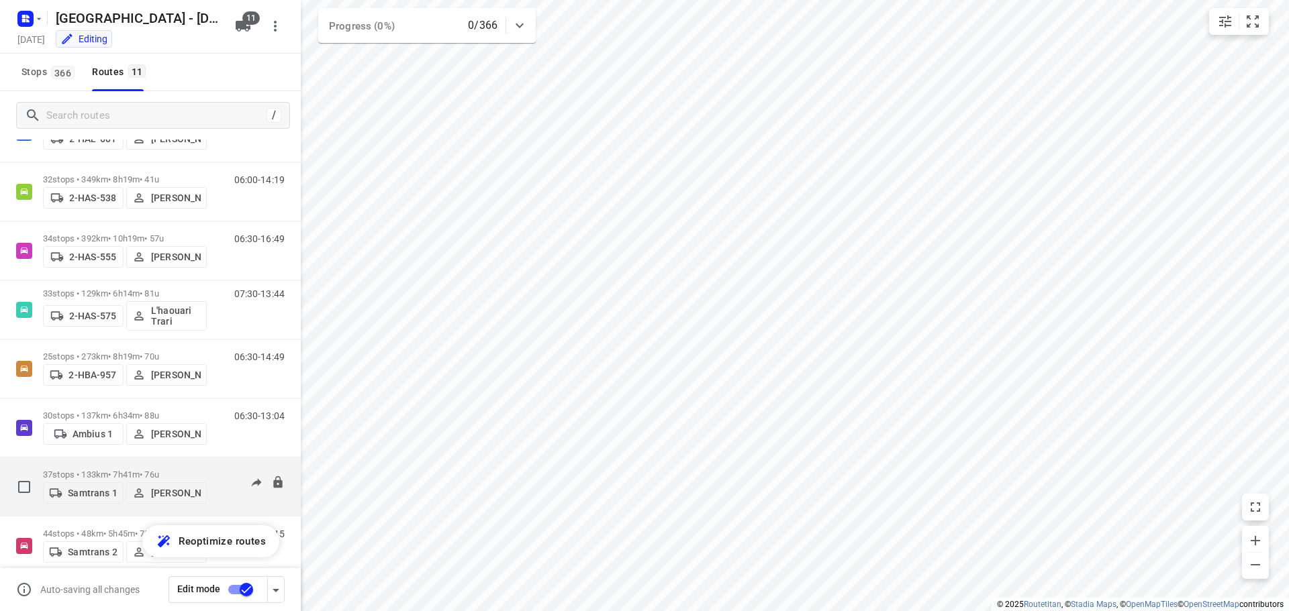
scroll to position [134, 0]
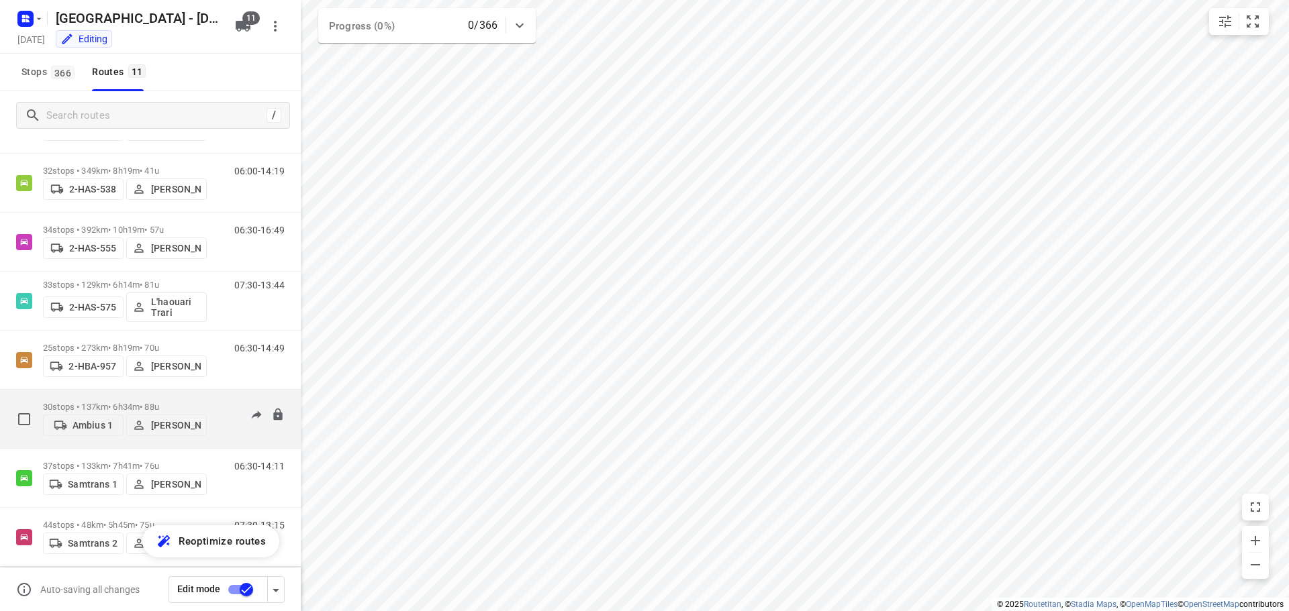
click at [97, 402] on p "30 stops • 137km • 6h34m • 88u" at bounding box center [125, 407] width 164 height 10
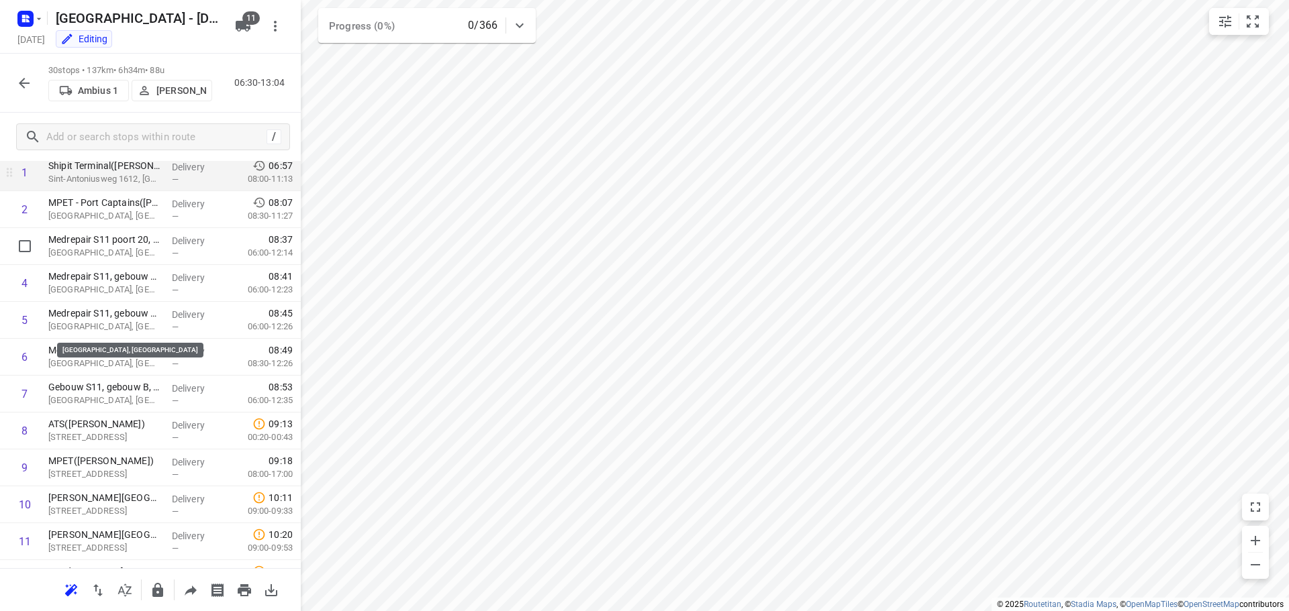
scroll to position [0, 0]
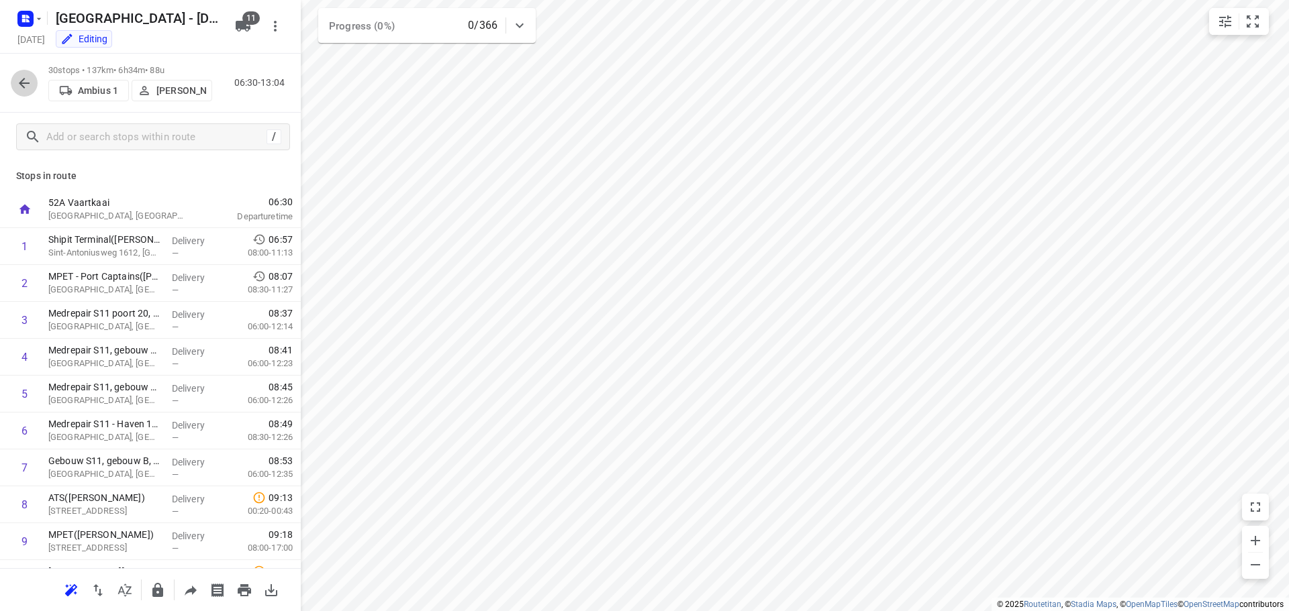
click at [22, 83] on icon "button" at bounding box center [24, 83] width 11 height 11
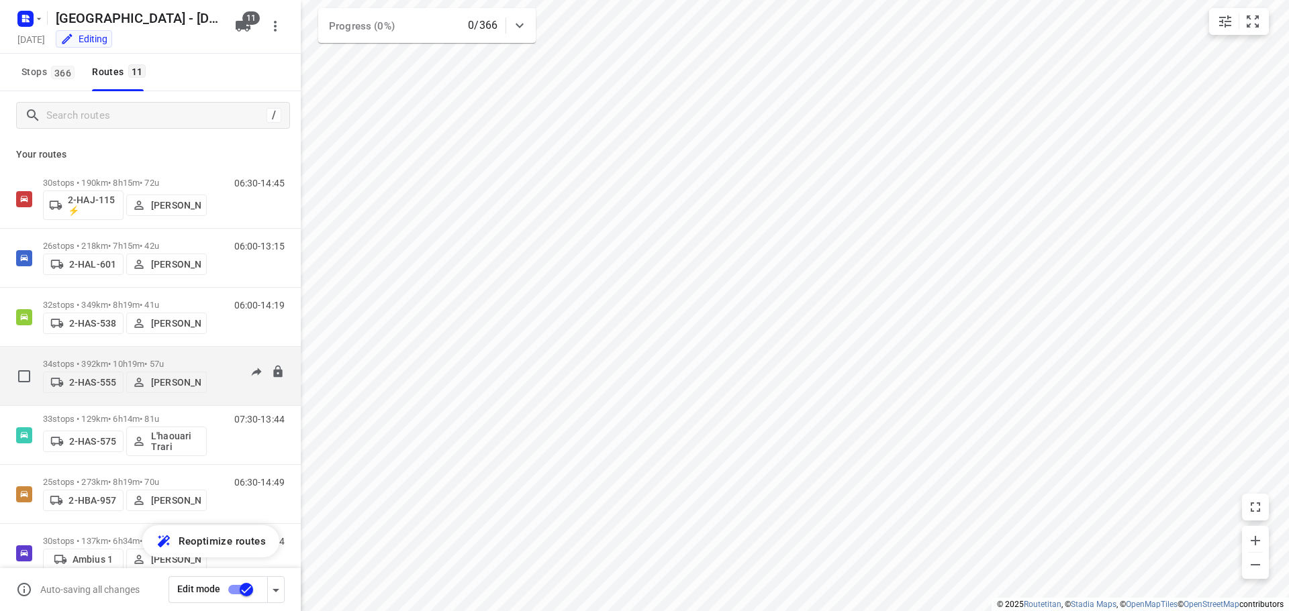
click at [121, 362] on p "34 stops • 392km • 10h19m • 57u" at bounding box center [125, 364] width 164 height 10
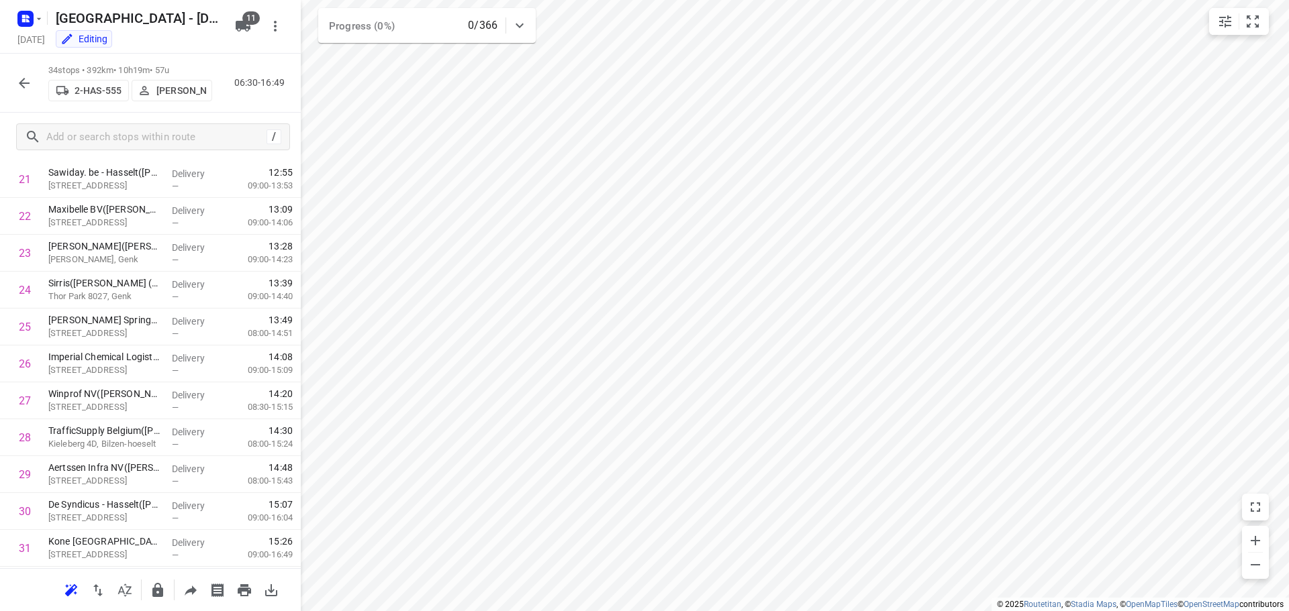
scroll to position [952, 0]
click at [26, 79] on icon "button" at bounding box center [24, 83] width 16 height 16
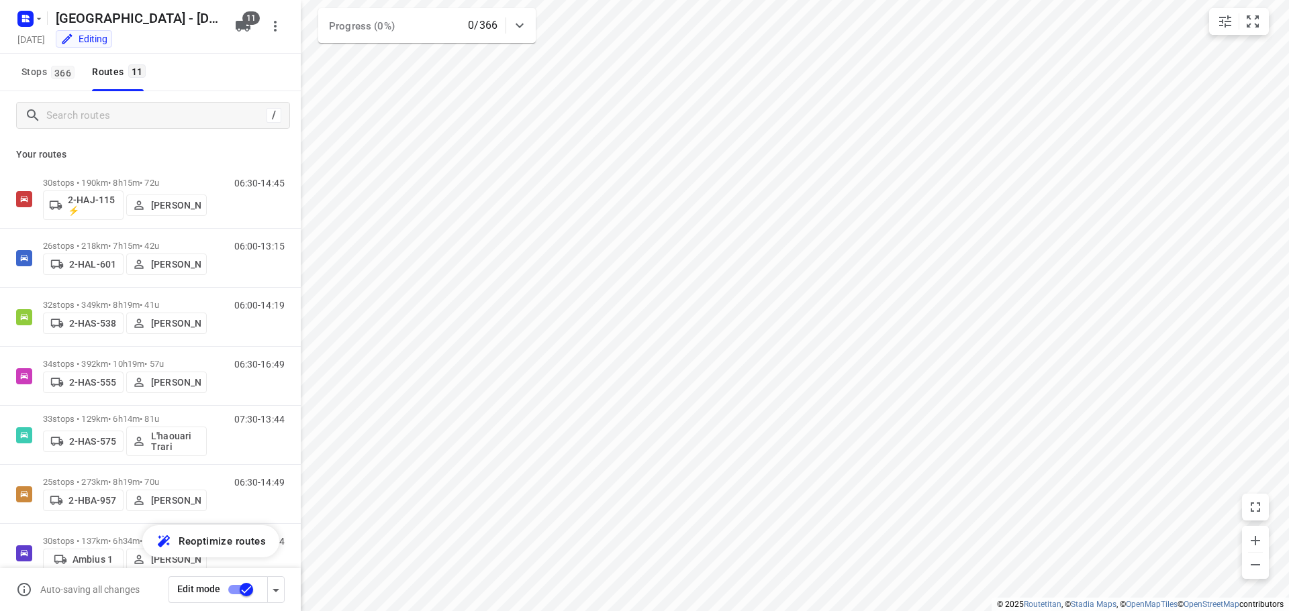
click at [248, 587] on input "checkbox" at bounding box center [246, 590] width 77 height 26
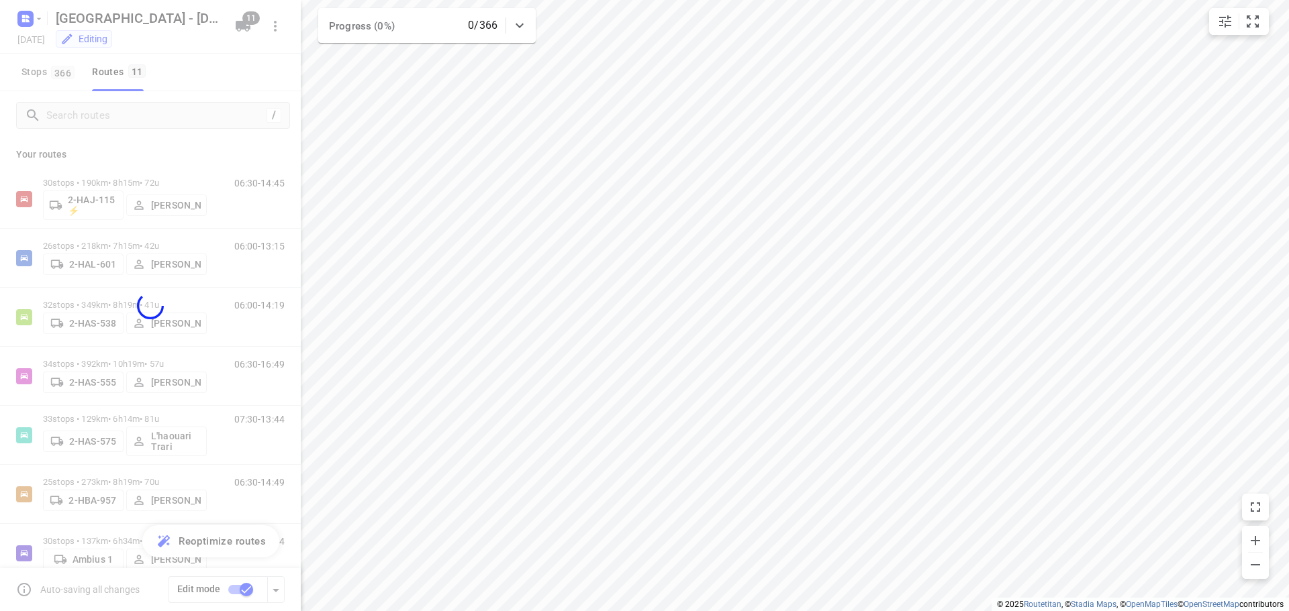
checkbox input "false"
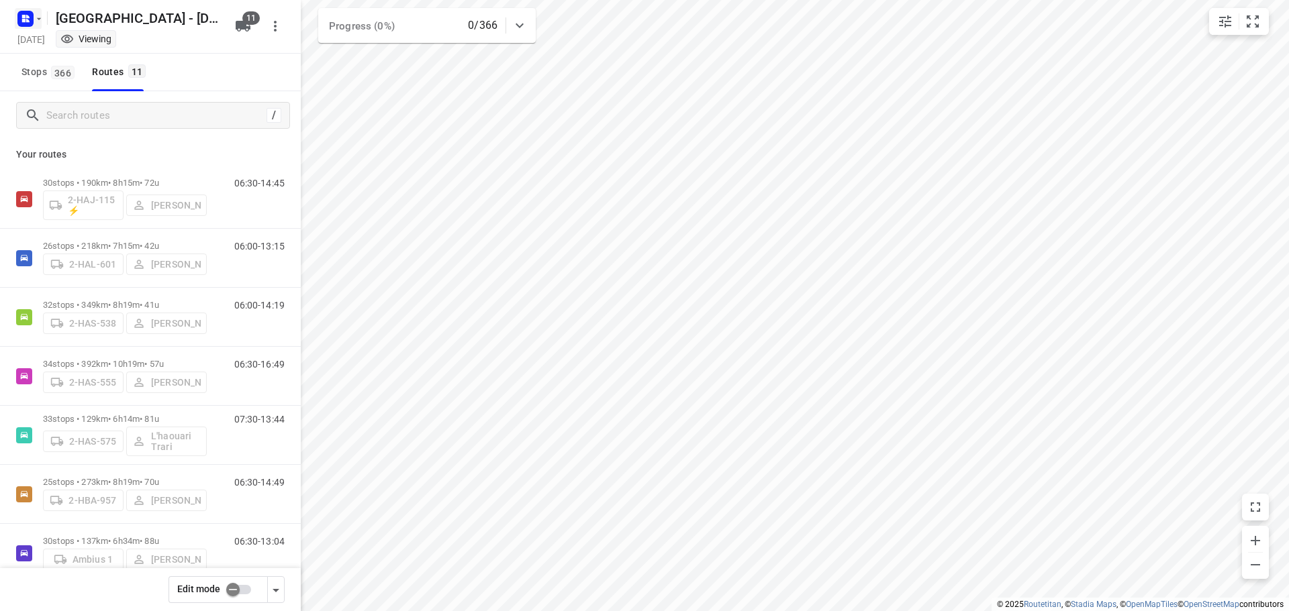
click at [31, 21] on rect "button" at bounding box center [25, 19] width 16 height 16
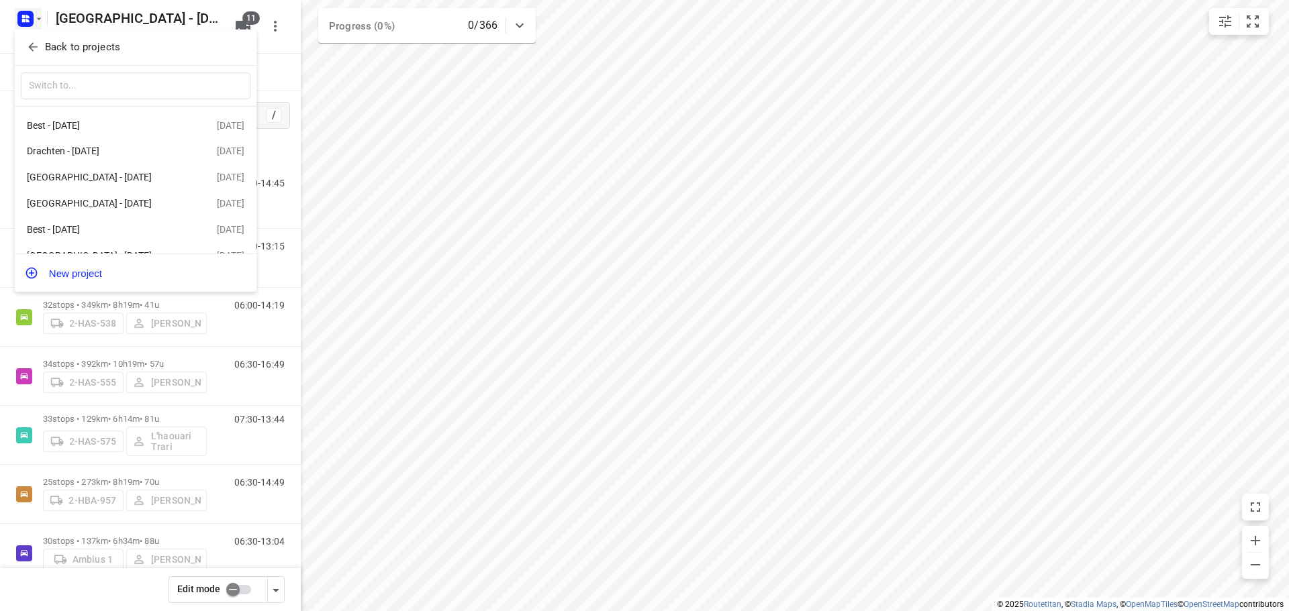
click at [40, 44] on span "Back to projects" at bounding box center [135, 47] width 219 height 15
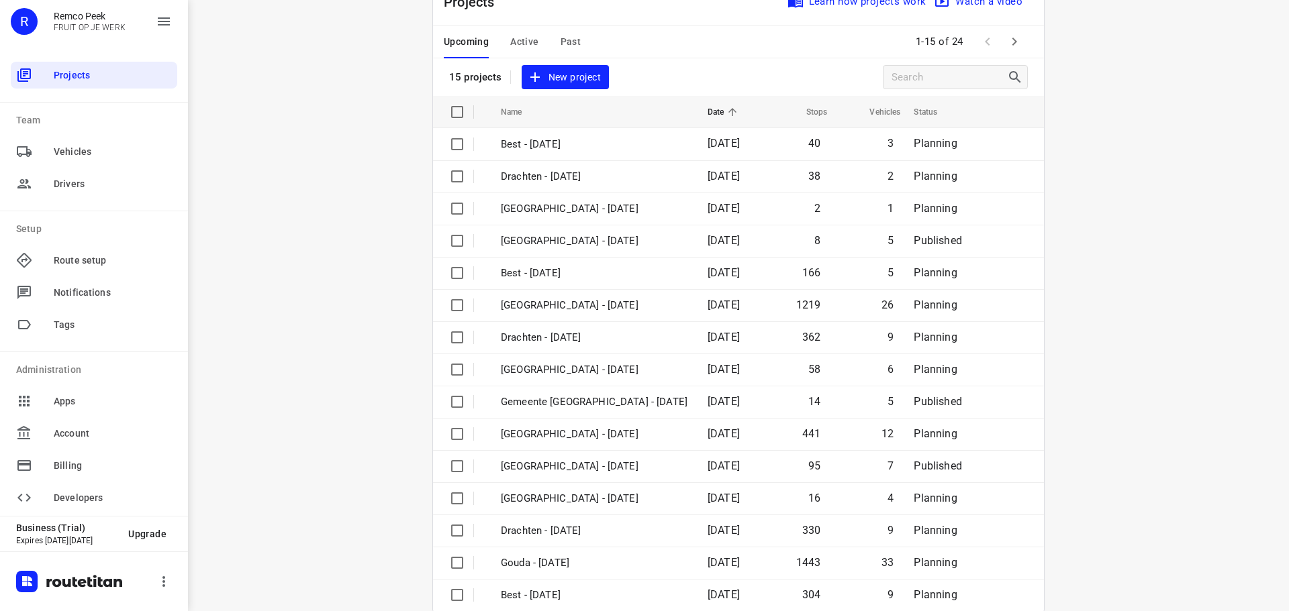
scroll to position [67, 0]
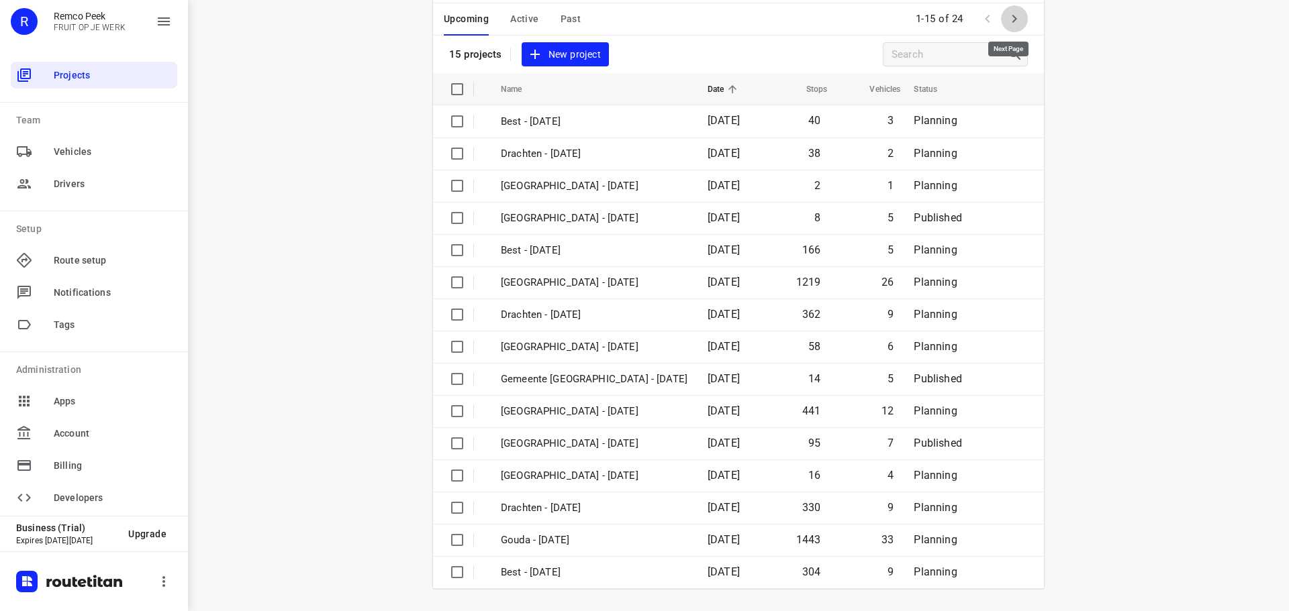
click at [1011, 15] on icon "button" at bounding box center [1014, 19] width 16 height 16
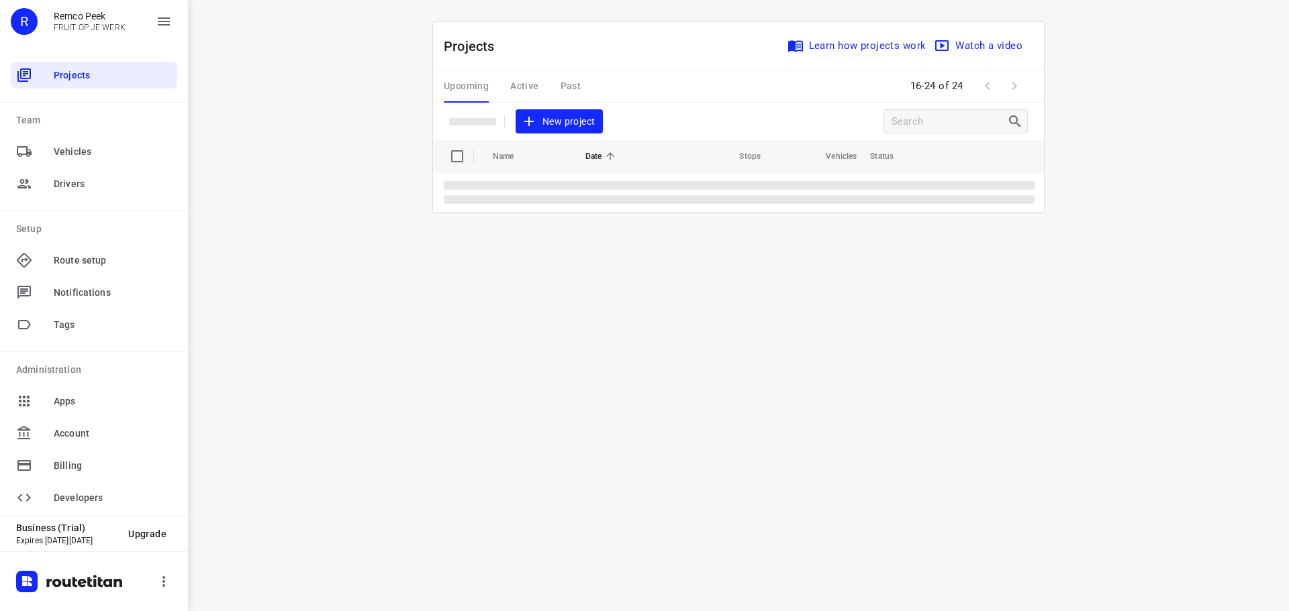
scroll to position [0, 0]
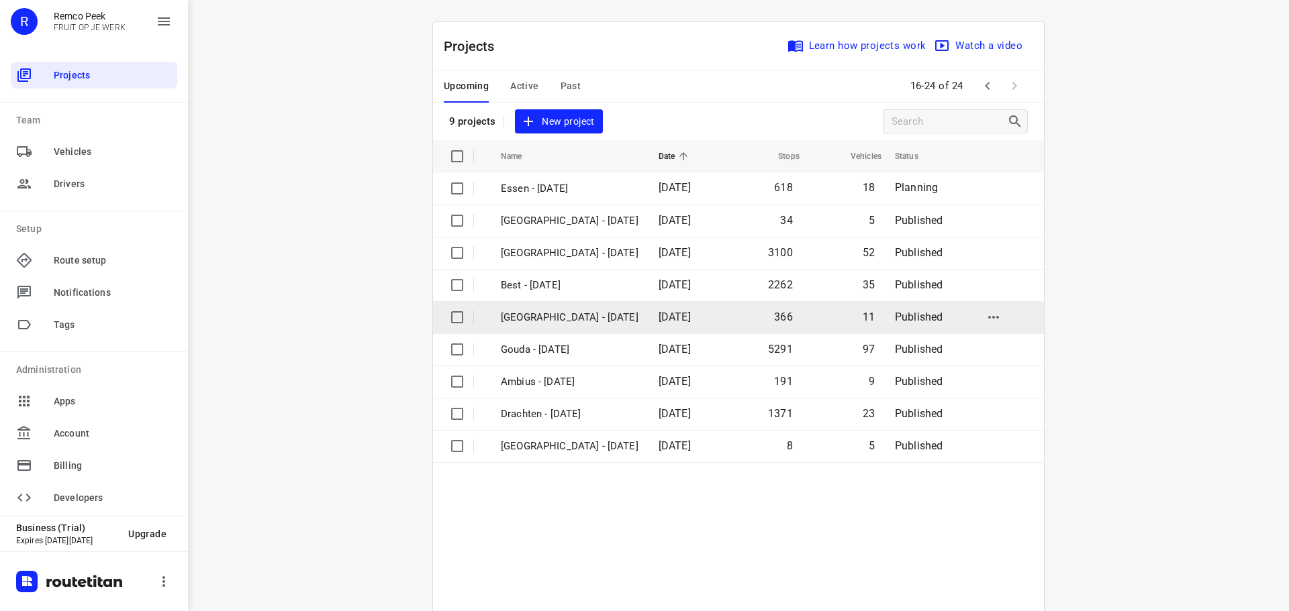
click at [542, 312] on p "[GEOGRAPHIC_DATA] - [DATE]" at bounding box center [570, 317] width 138 height 15
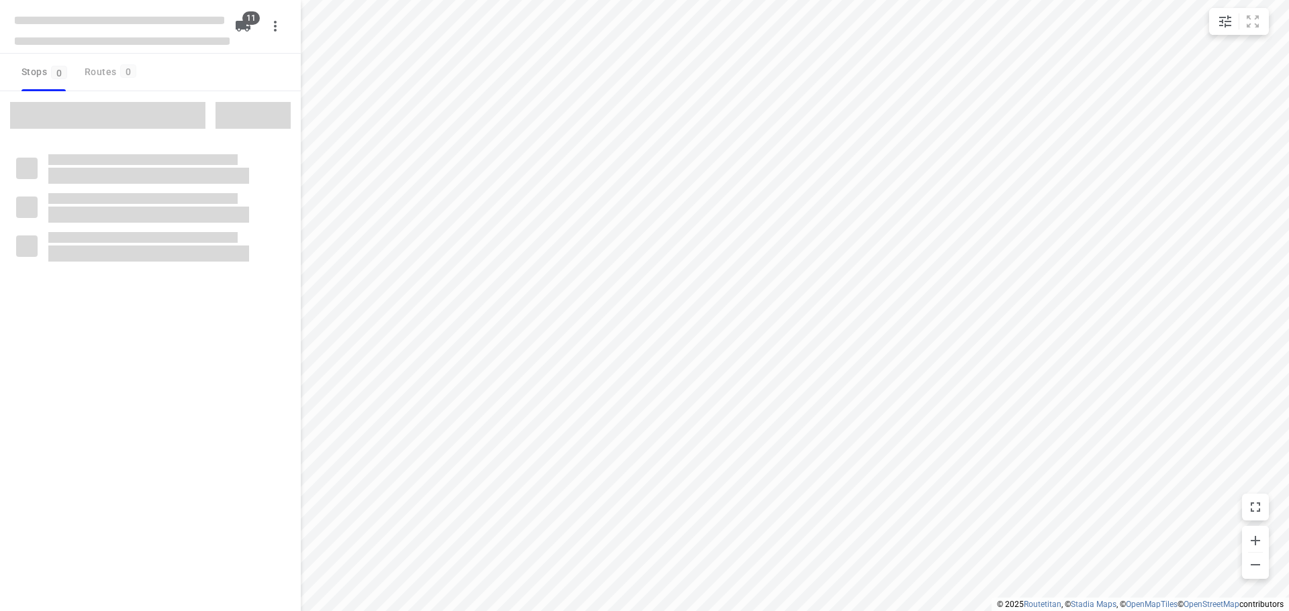
checkbox input "true"
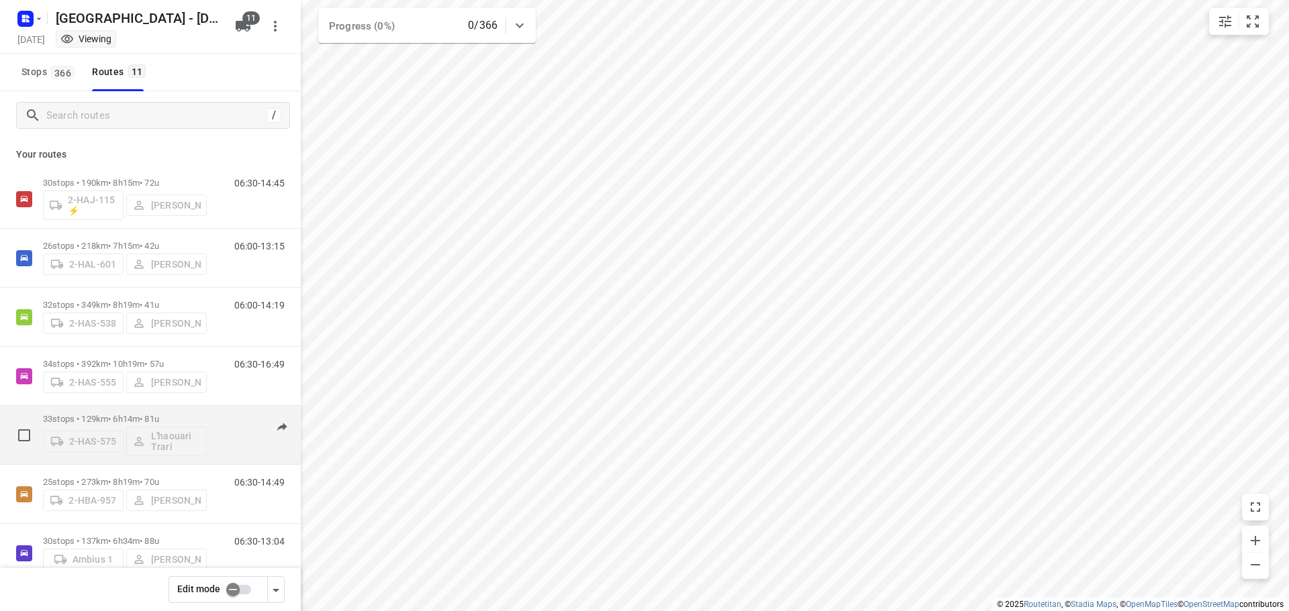
click at [98, 417] on p "33 stops • 129km • 6h14m • 81u" at bounding box center [125, 419] width 164 height 10
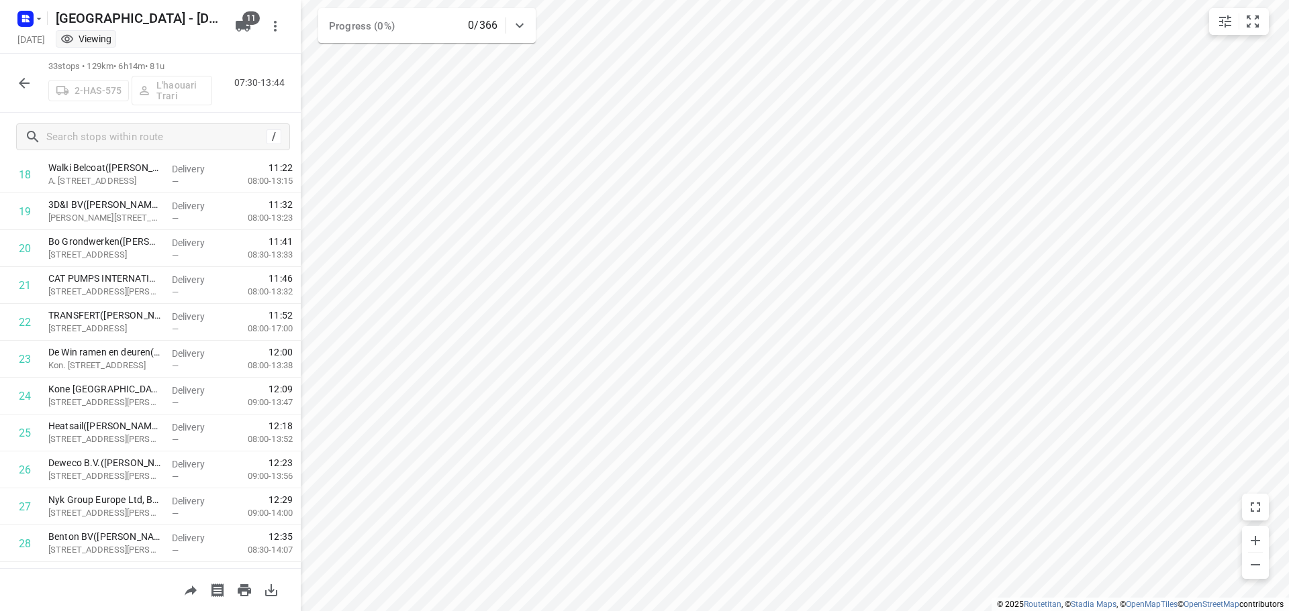
scroll to position [714, 0]
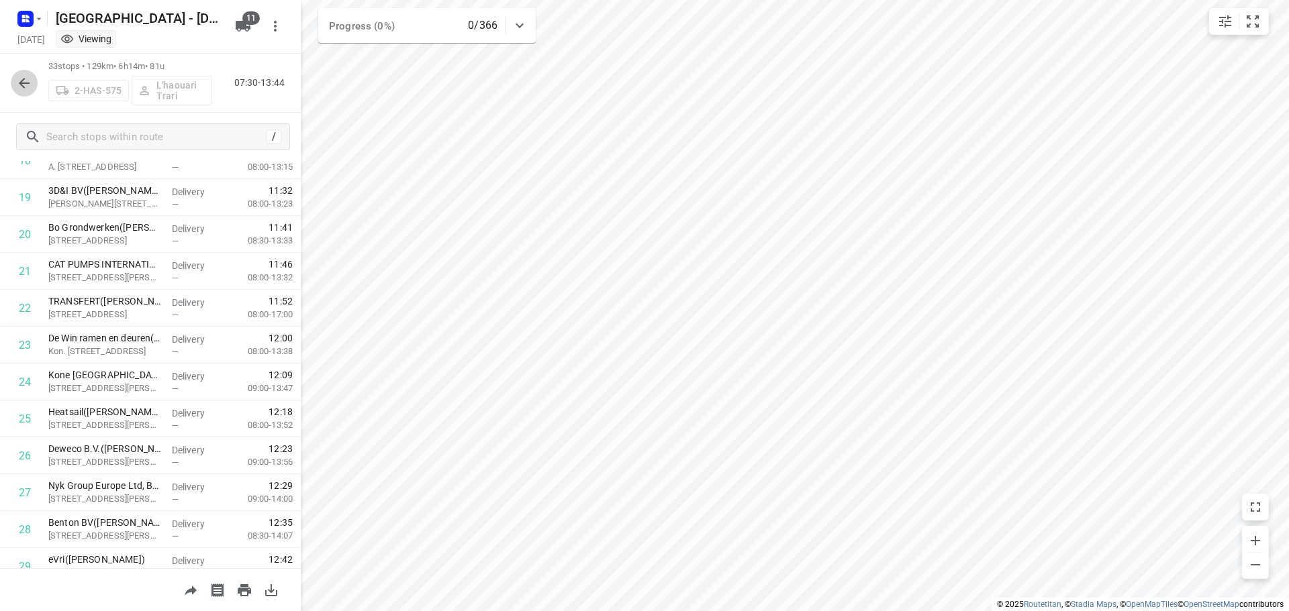
click at [18, 83] on icon "button" at bounding box center [24, 83] width 16 height 16
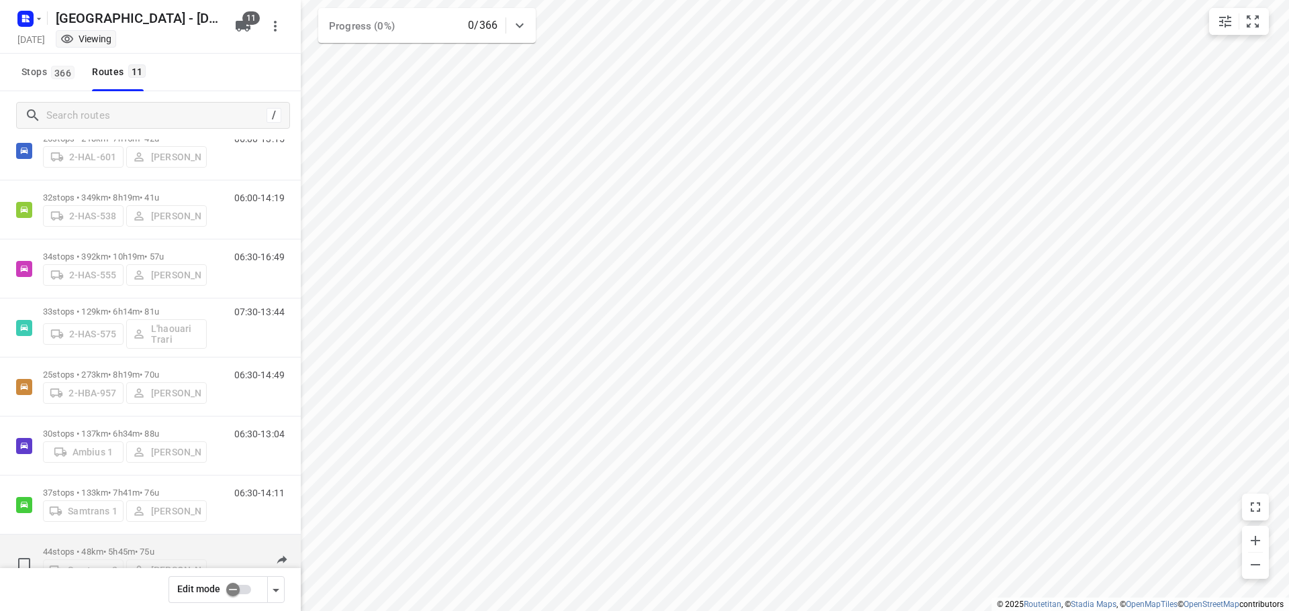
scroll to position [264, 0]
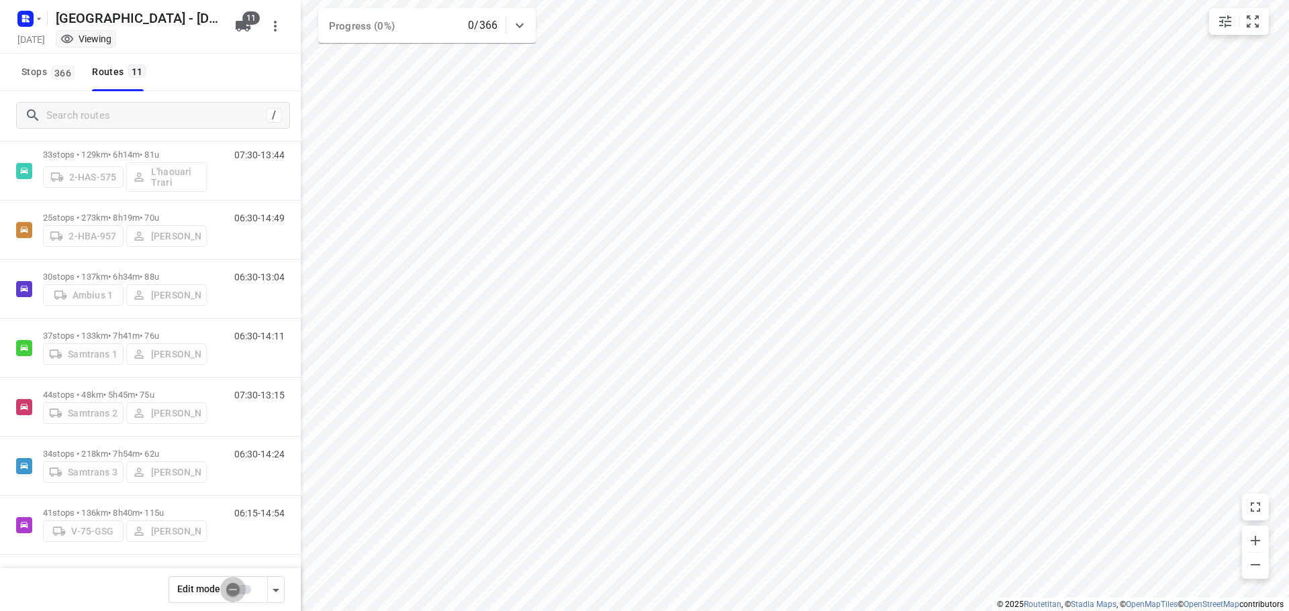
click at [234, 587] on input "checkbox" at bounding box center [233, 590] width 77 height 26
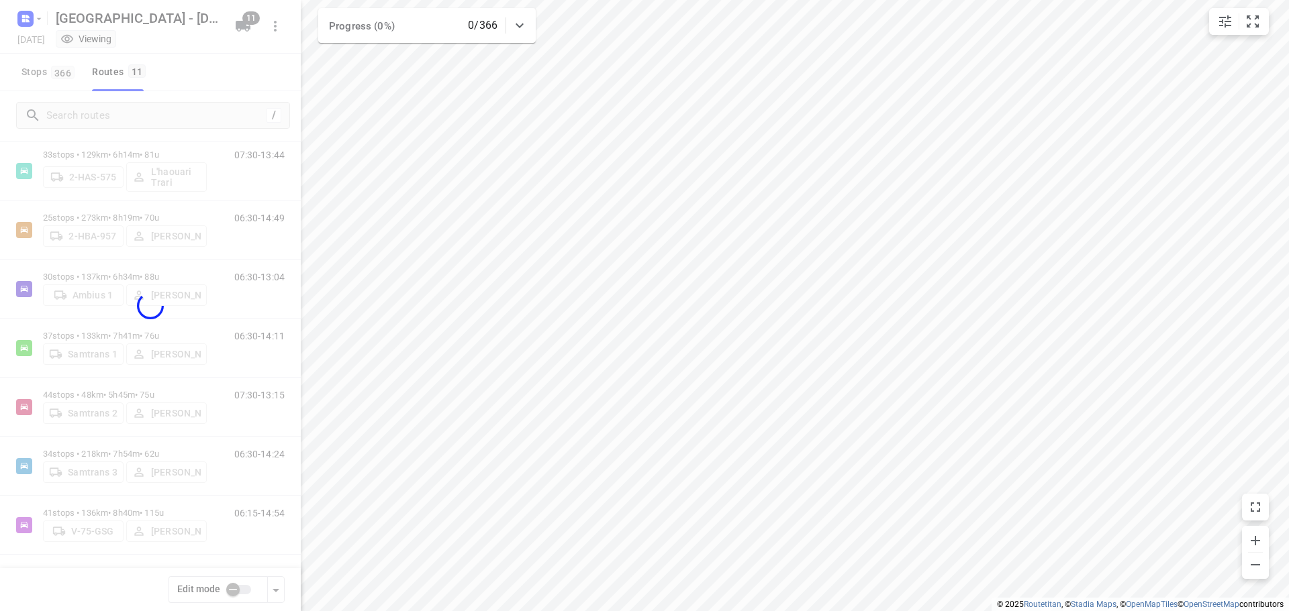
checkbox input "true"
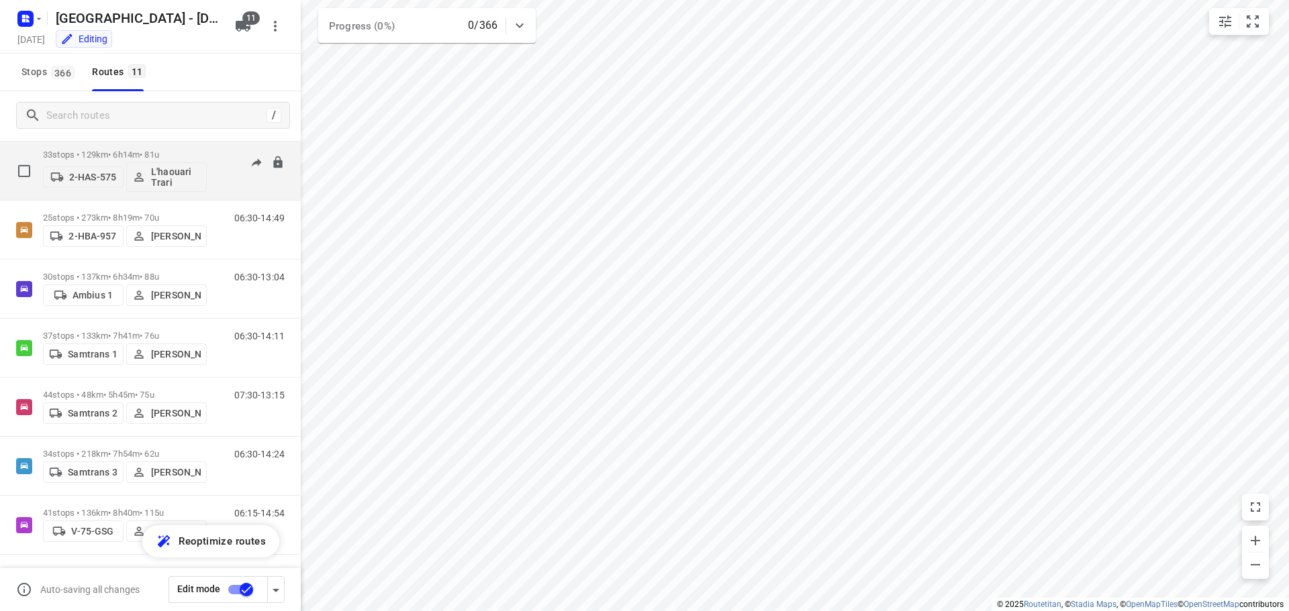
click at [106, 156] on p "33 stops • 129km • 6h14m • 81u" at bounding box center [125, 155] width 164 height 10
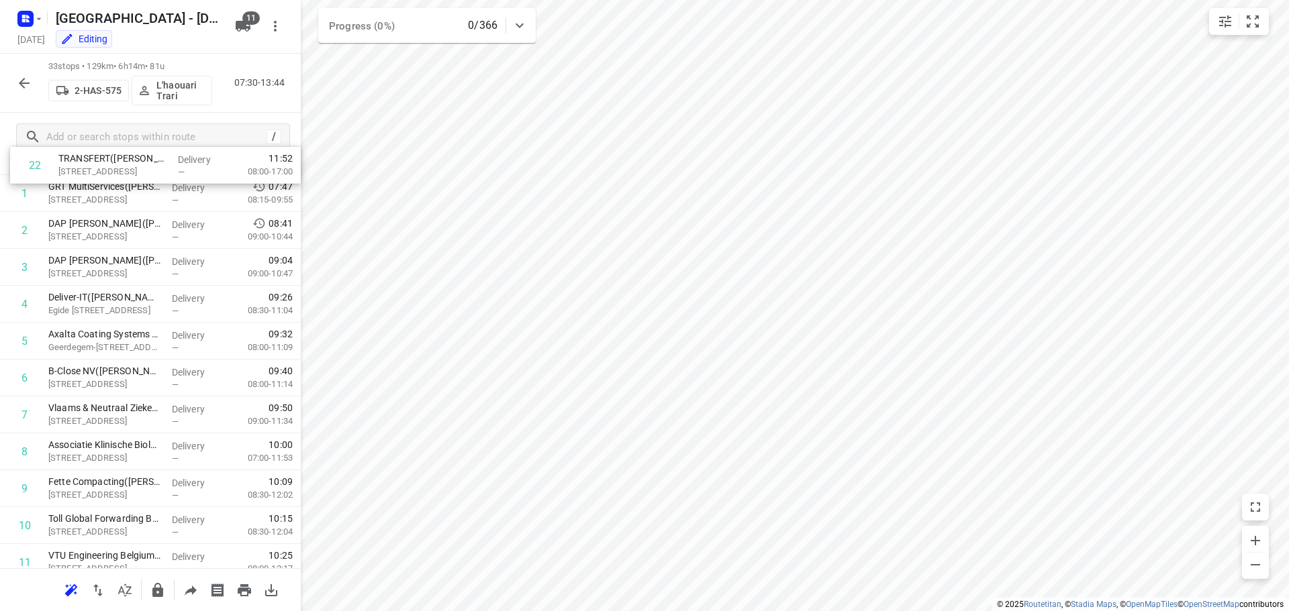
scroll to position [0, 0]
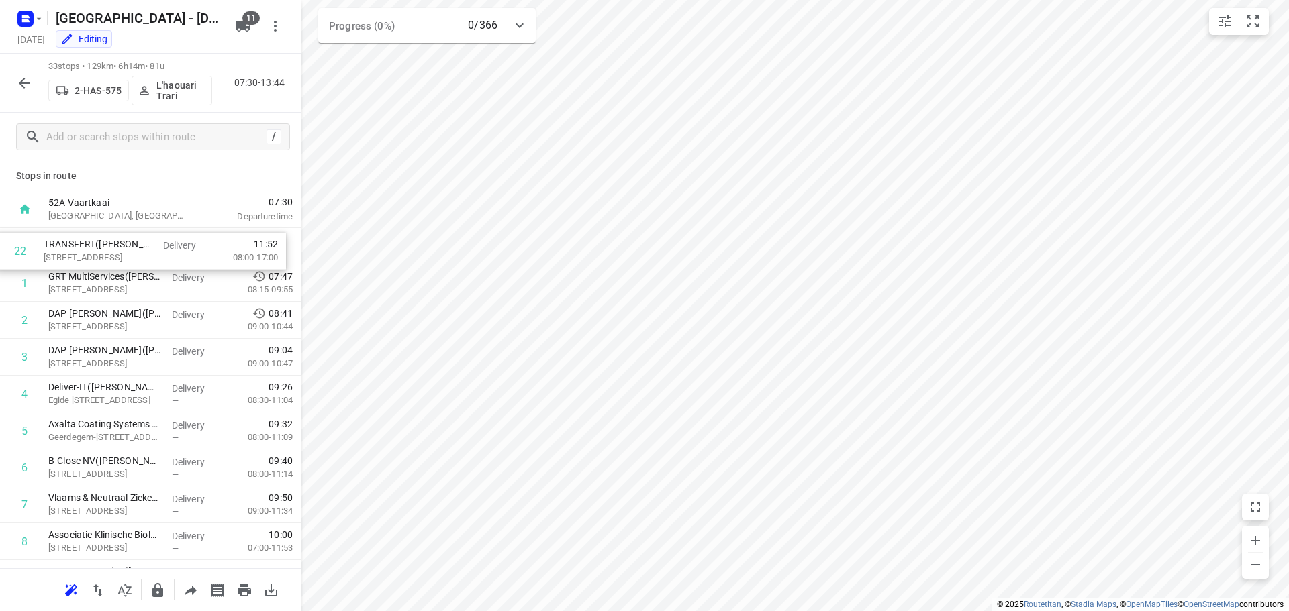
drag, startPoint x: 102, startPoint y: 378, endPoint x: 99, endPoint y: 250, distance: 128.2
drag, startPoint x: 107, startPoint y: 422, endPoint x: 113, endPoint y: 252, distance: 170.0
drag, startPoint x: 86, startPoint y: 522, endPoint x: 102, endPoint y: 248, distance: 274.3
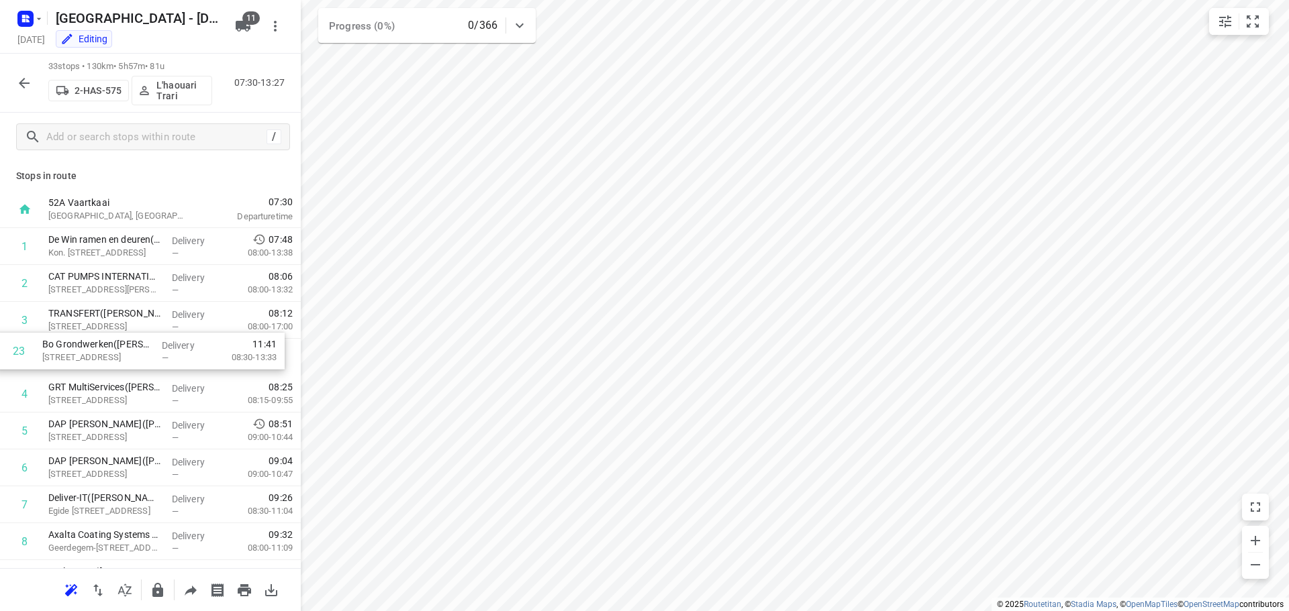
drag, startPoint x: 107, startPoint y: 415, endPoint x: 102, endPoint y: 346, distance: 68.7
drag, startPoint x: 107, startPoint y: 283, endPoint x: 105, endPoint y: 326, distance: 42.4
drag, startPoint x: 117, startPoint y: 260, endPoint x: 118, endPoint y: 400, distance: 139.6
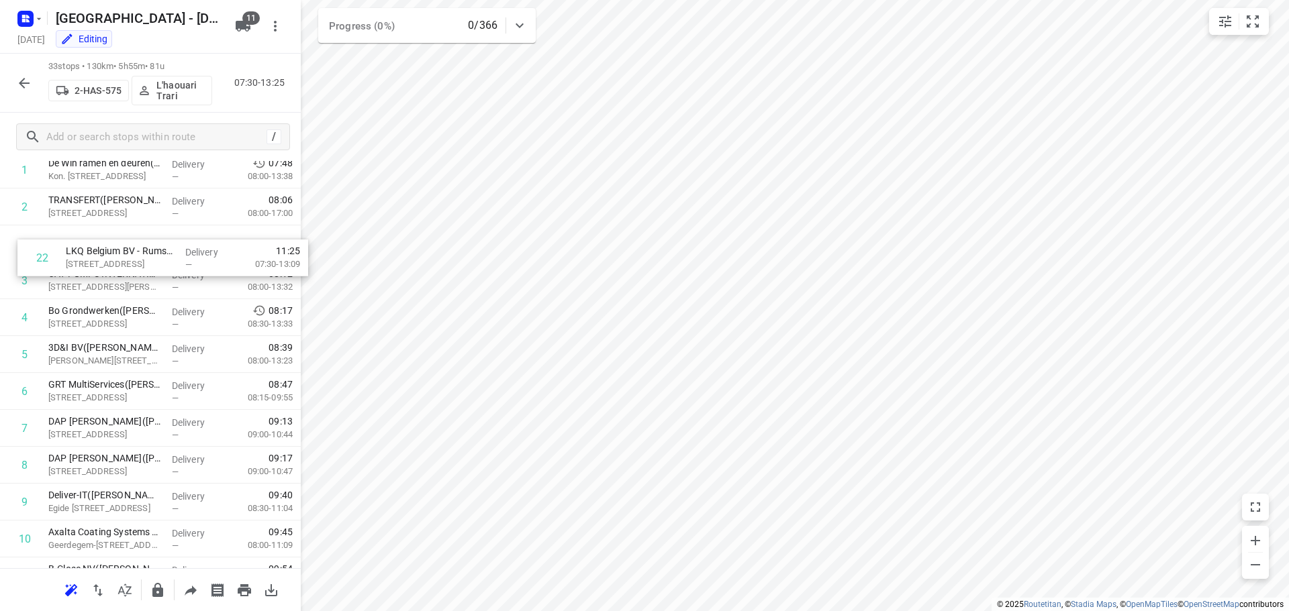
scroll to position [77, 0]
drag, startPoint x: 100, startPoint y: 449, endPoint x: 111, endPoint y: 393, distance: 57.4
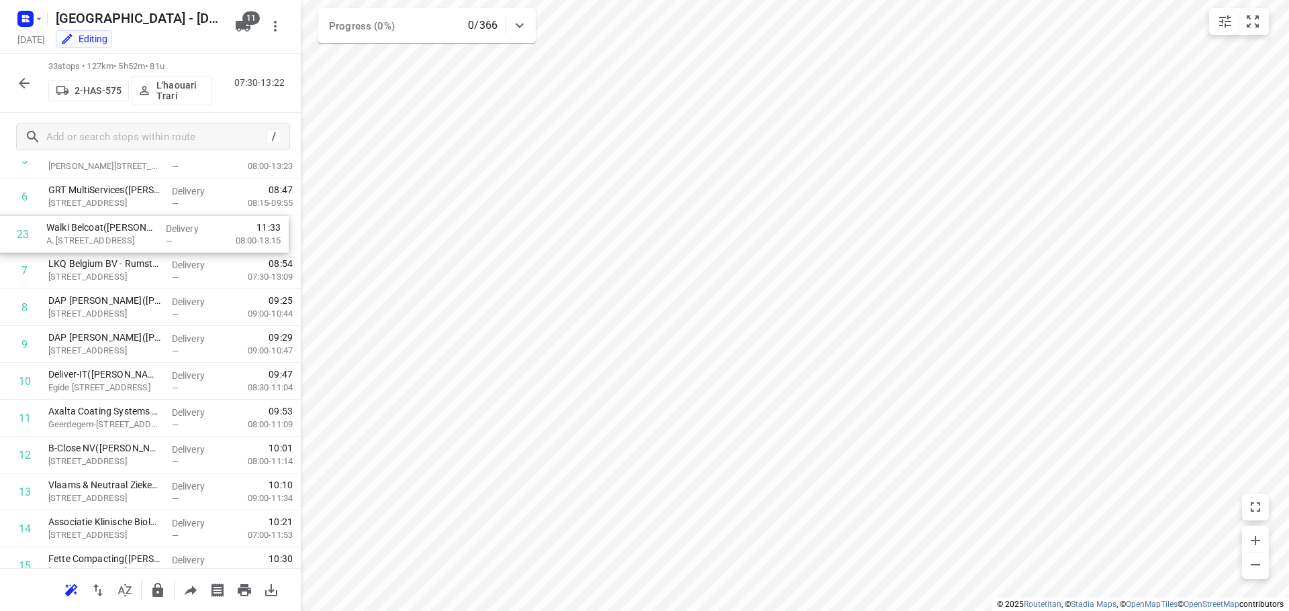
scroll to position [219, 0]
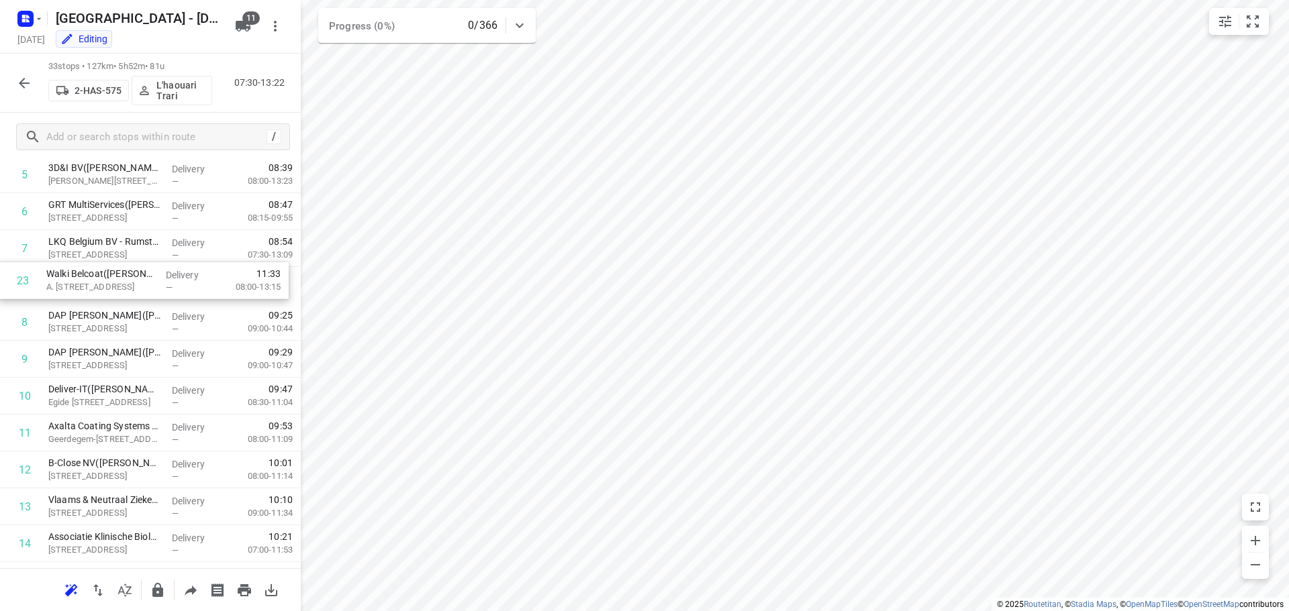
drag, startPoint x: 93, startPoint y: 513, endPoint x: 93, endPoint y: 278, distance: 234.9
click at [93, 278] on div "1 De Win ramen en deuren([PERSON_NAME]) Kon. [STREET_ADDRESS] Delivery — 07:48 …" at bounding box center [150, 618] width 301 height 1218
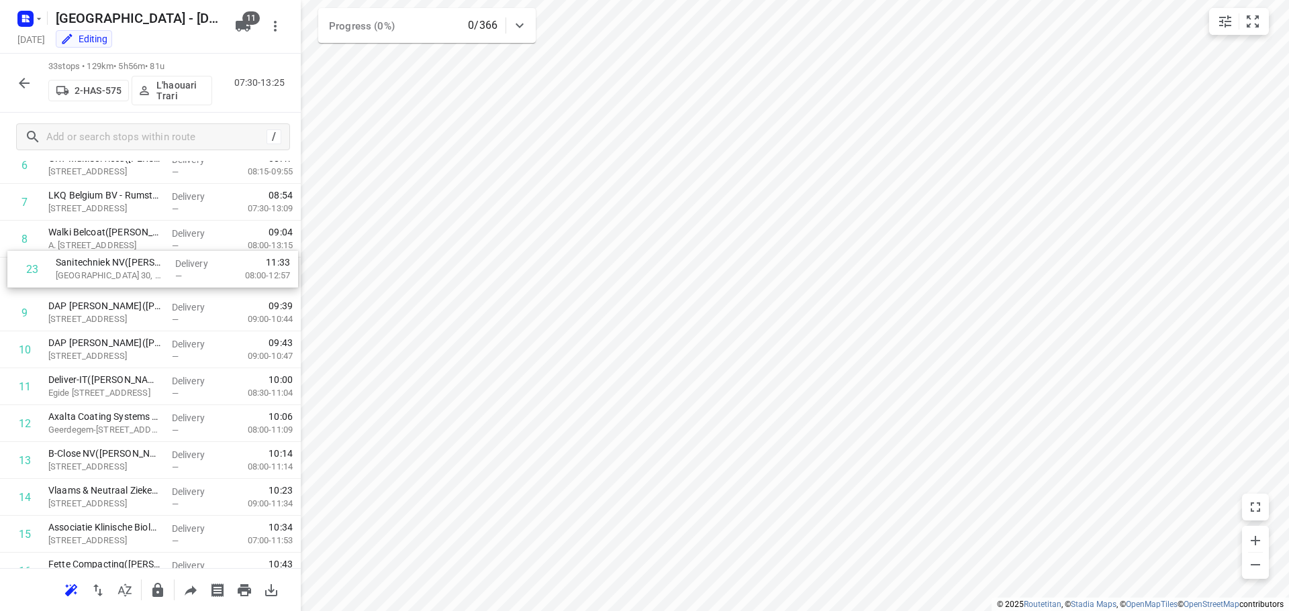
scroll to position [264, 0]
drag, startPoint x: 89, startPoint y: 371, endPoint x: 96, endPoint y: 275, distance: 96.3
click at [96, 275] on div "1 De Win ramen en deuren([PERSON_NAME]) Kon. [STREET_ADDRESS] Delivery — 07:48 …" at bounding box center [150, 573] width 301 height 1218
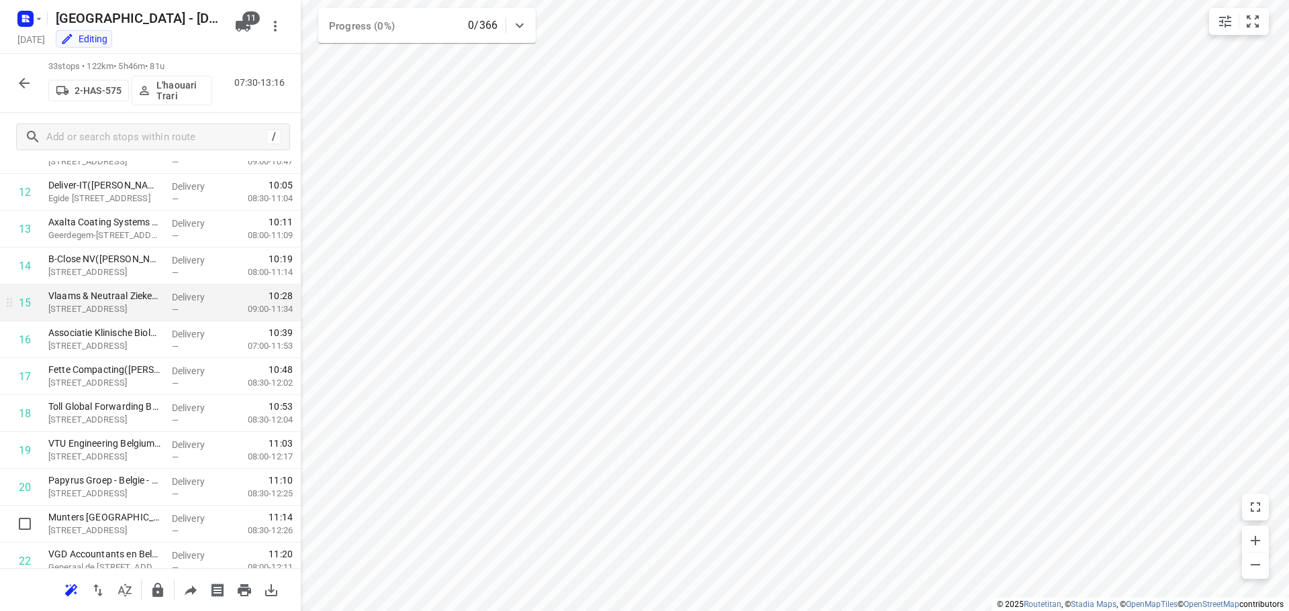
scroll to position [466, 0]
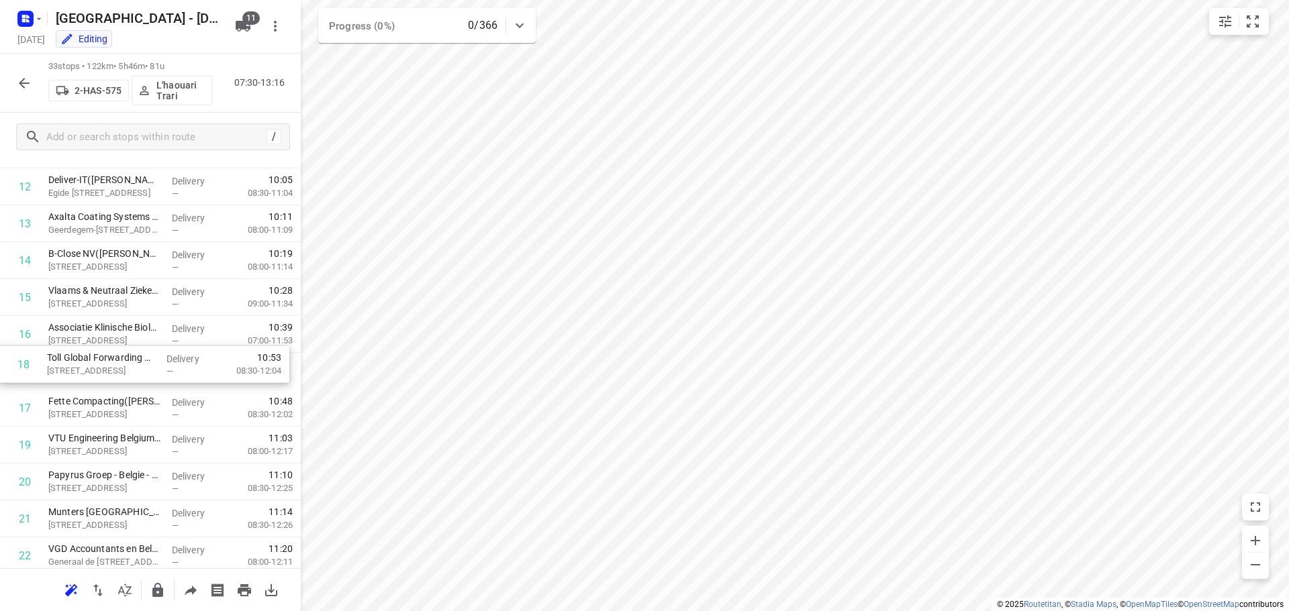
drag, startPoint x: 80, startPoint y: 410, endPoint x: 79, endPoint y: 363, distance: 47.0
click at [79, 363] on div "1 De Win ramen en deuren([PERSON_NAME]) Kon. [STREET_ADDRESS] Delivery — 07:48 …" at bounding box center [150, 371] width 301 height 1218
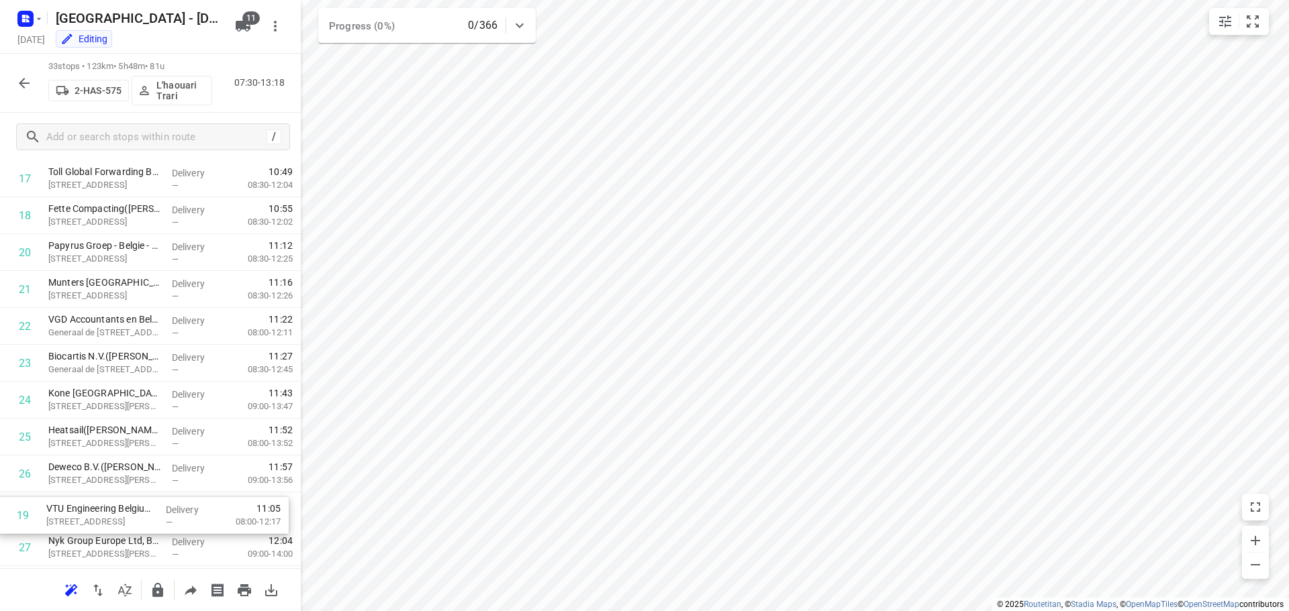
scroll to position [664, 0]
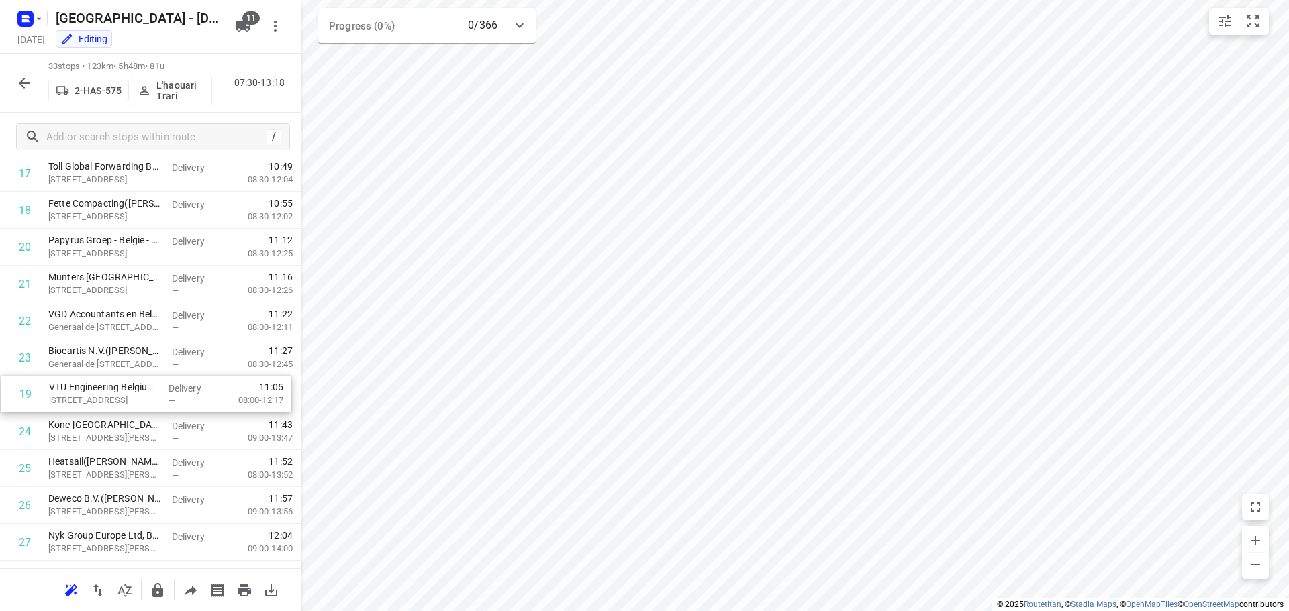
drag, startPoint x: 105, startPoint y: 448, endPoint x: 106, endPoint y: 402, distance: 46.3
click at [106, 402] on div "1 De Win ramen en deuren([PERSON_NAME]) Kon. [STREET_ADDRESS] Delivery — 07:48 …" at bounding box center [150, 173] width 301 height 1218
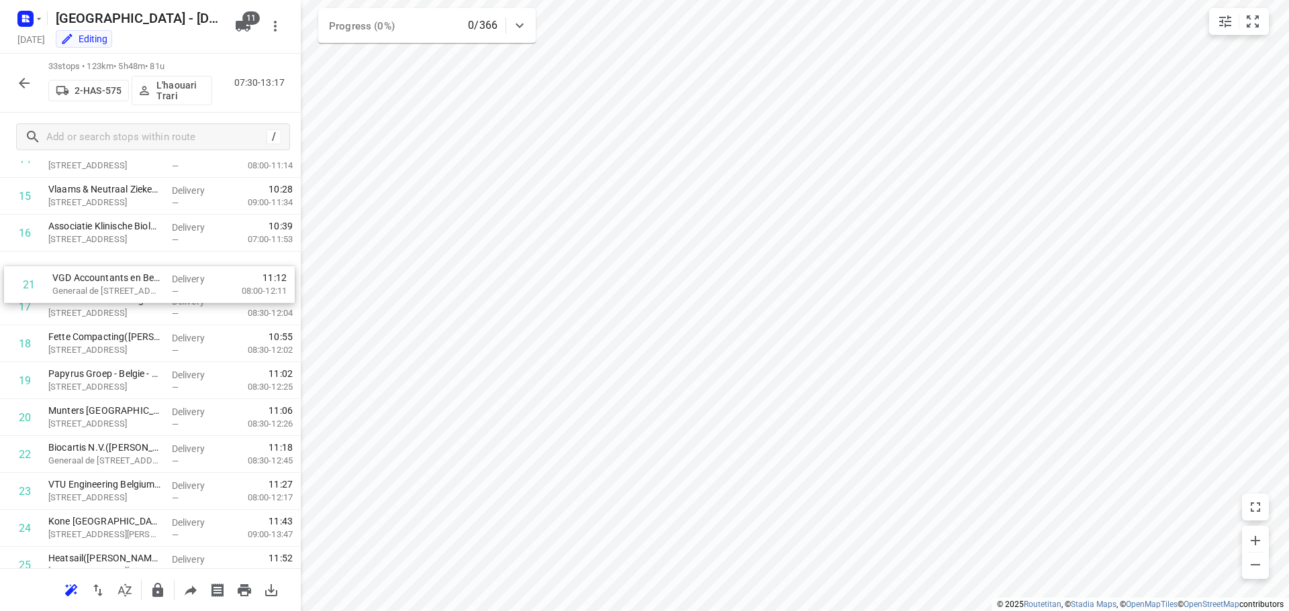
scroll to position [566, 0]
drag, startPoint x: 105, startPoint y: 326, endPoint x: 110, endPoint y: 305, distance: 20.7
click at [110, 305] on div "1 De Win ramen en deuren([PERSON_NAME]) Kon. [STREET_ADDRESS] Delivery — 07:48 …" at bounding box center [150, 271] width 301 height 1218
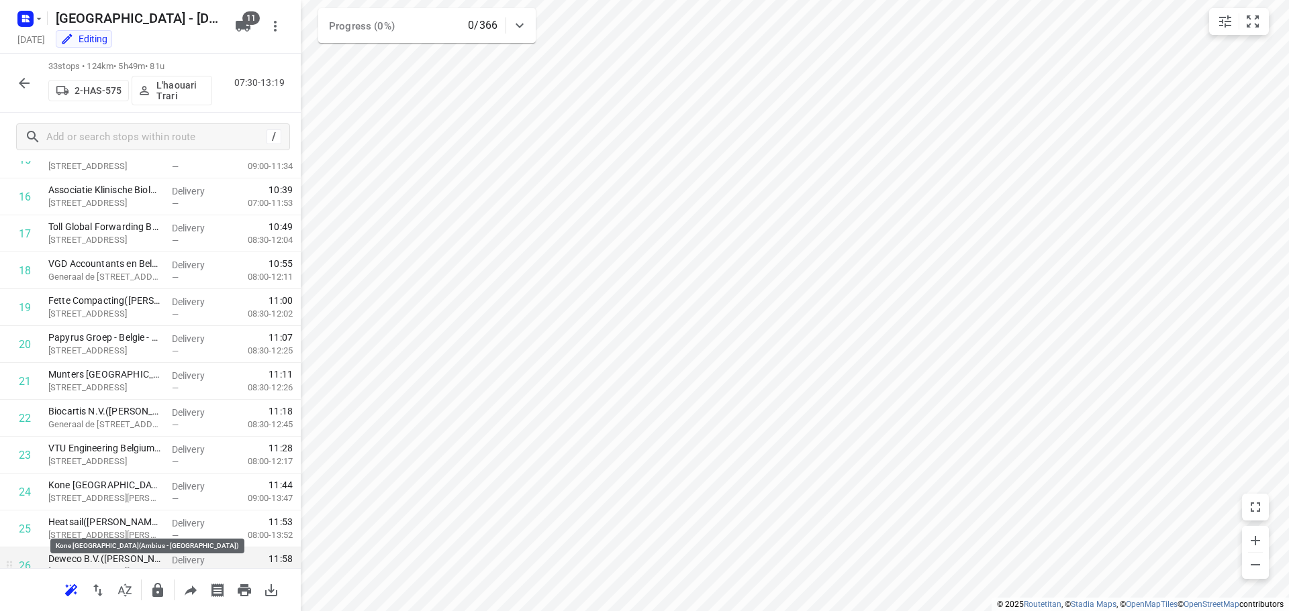
scroll to position [633, 0]
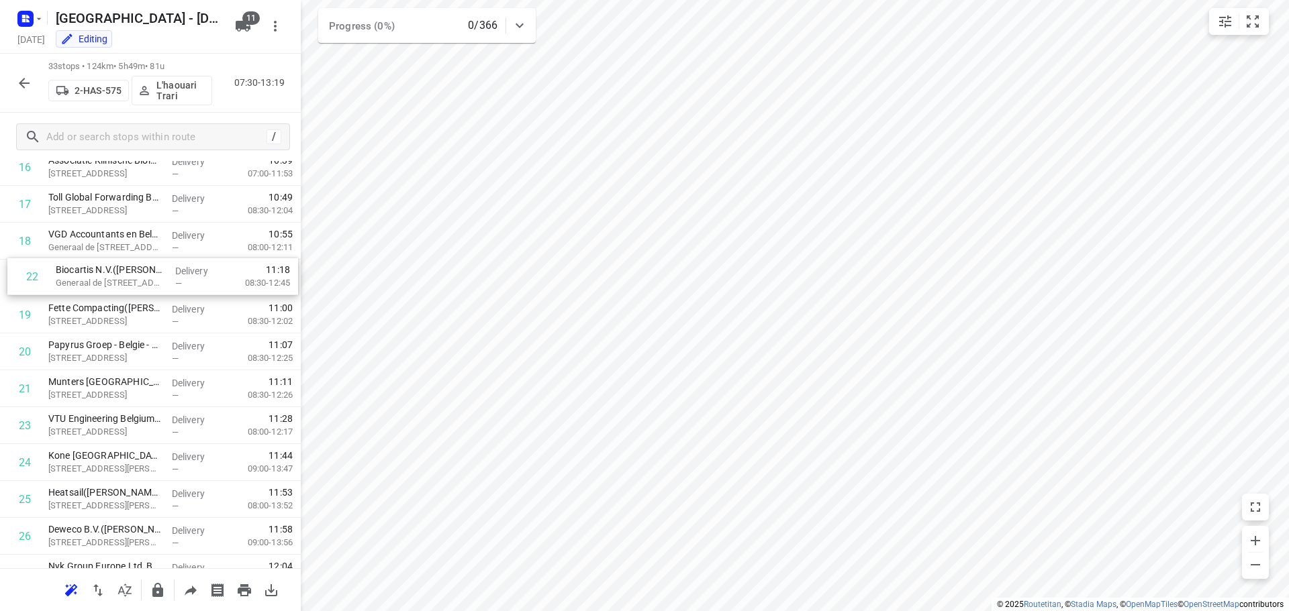
drag, startPoint x: 96, startPoint y: 389, endPoint x: 108, endPoint y: 275, distance: 114.7
click at [108, 275] on div "1 De Win ramen en deuren([PERSON_NAME]) Kon. [STREET_ADDRESS] Delivery — 07:48 …" at bounding box center [150, 204] width 301 height 1218
drag, startPoint x: 92, startPoint y: 429, endPoint x: 92, endPoint y: 311, distance: 117.5
click at [92, 311] on div "1 De Win ramen en deuren([PERSON_NAME]) Kon. [STREET_ADDRESS] Delivery — 07:48 …" at bounding box center [150, 204] width 301 height 1218
drag, startPoint x: 102, startPoint y: 392, endPoint x: 108, endPoint y: 346, distance: 46.7
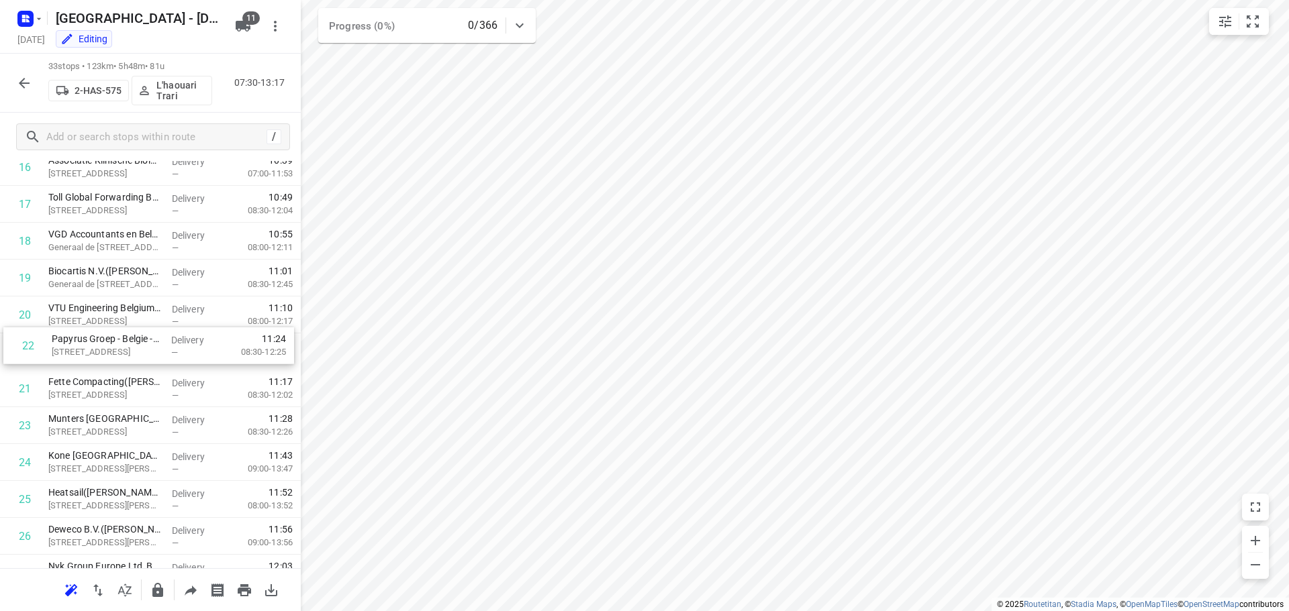
click at [108, 346] on div "1 De Win ramen en deuren([PERSON_NAME]) Kon. [STREET_ADDRESS] Delivery — 07:48 …" at bounding box center [150, 204] width 301 height 1218
drag, startPoint x: 85, startPoint y: 430, endPoint x: 84, endPoint y: 377, distance: 53.7
click at [84, 377] on div "1 De Win ramen en deuren([PERSON_NAME]) Kon. [STREET_ADDRESS] Delivery — 07:48 …" at bounding box center [150, 204] width 301 height 1218
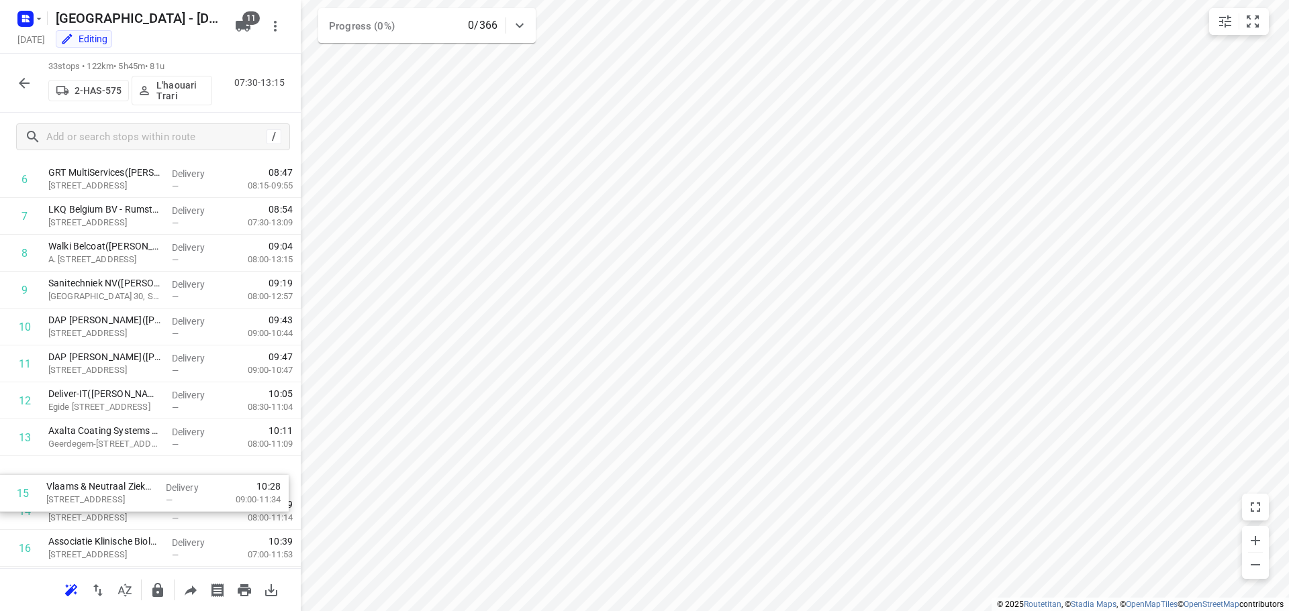
scroll to position [254, 0]
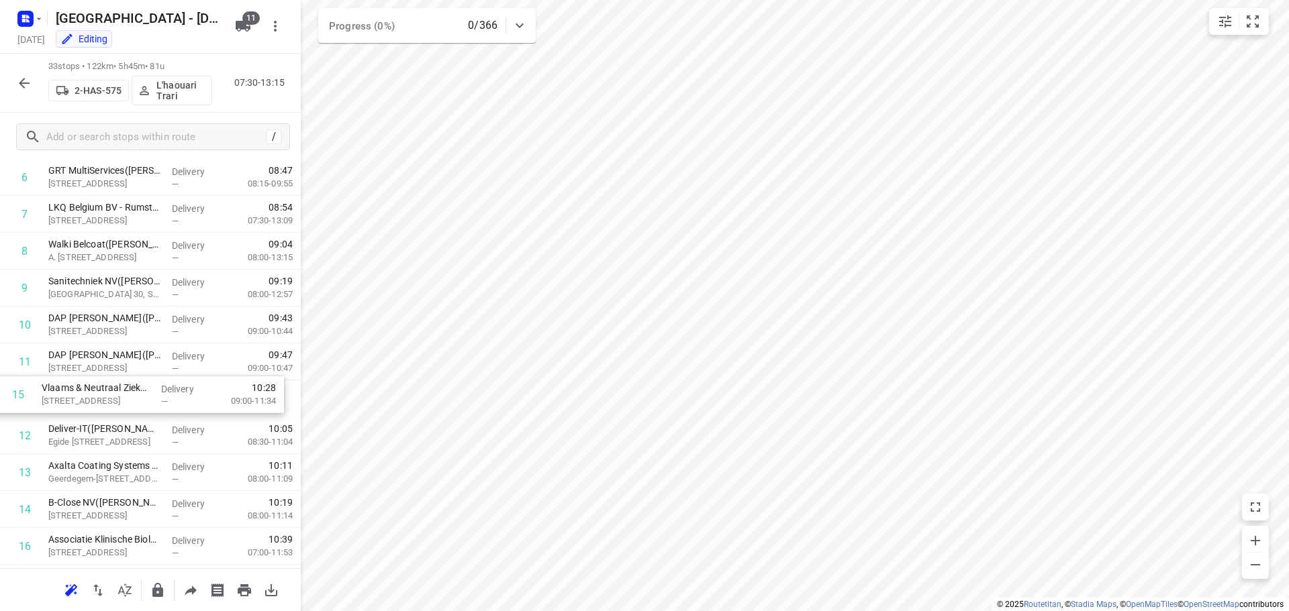
drag, startPoint x: 83, startPoint y: 522, endPoint x: 77, endPoint y: 392, distance: 129.7
click at [77, 392] on div "1 De Win ramen en deuren([PERSON_NAME]) Kon. [STREET_ADDRESS] Delivery — 07:48 …" at bounding box center [150, 583] width 301 height 1218
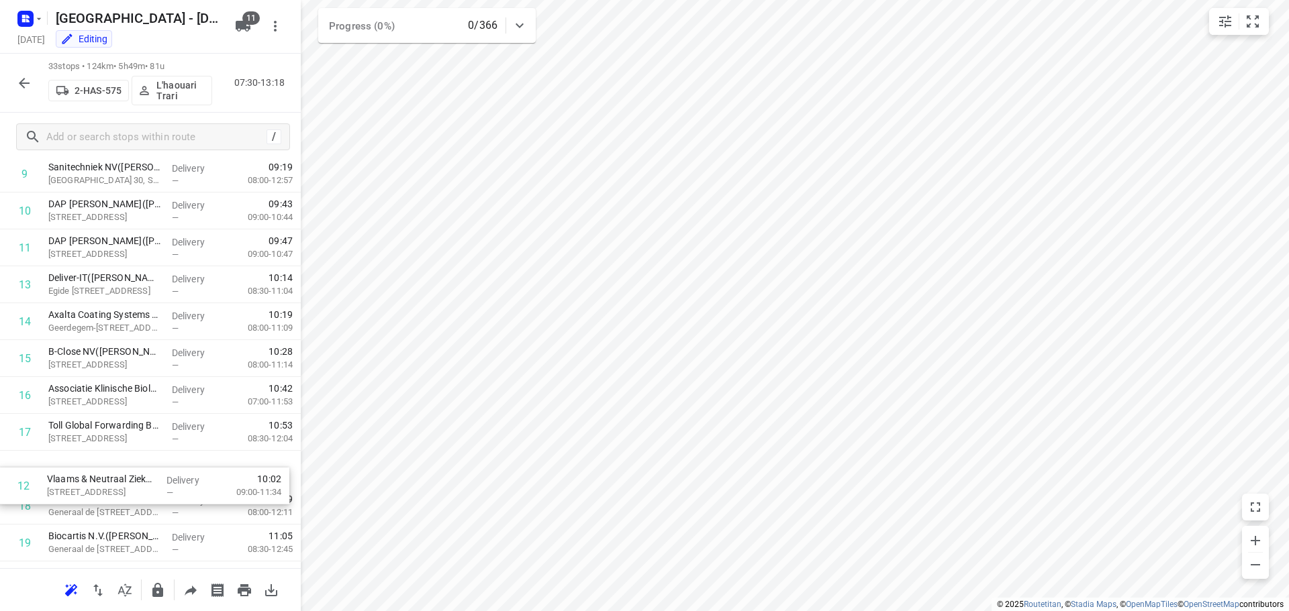
scroll to position [369, 0]
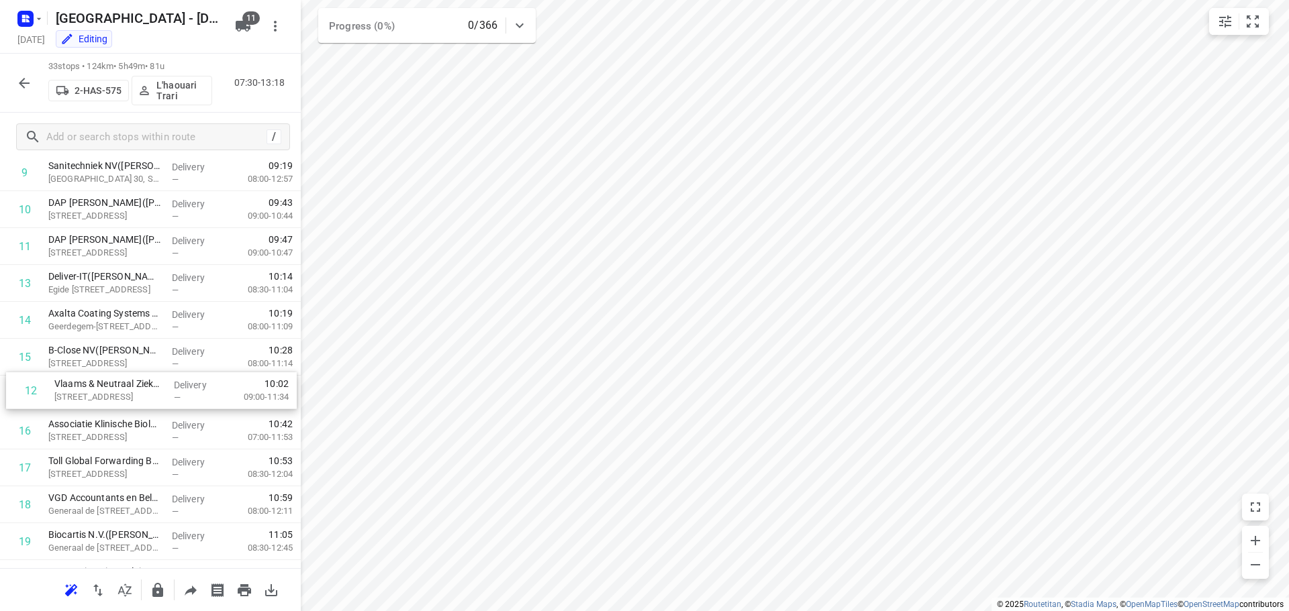
drag, startPoint x: 102, startPoint y: 404, endPoint x: 108, endPoint y: 399, distance: 7.7
click at [108, 399] on div "1 De Win ramen en deuren([PERSON_NAME]) Kon. [STREET_ADDRESS] Delivery — 07:48 …" at bounding box center [150, 468] width 301 height 1218
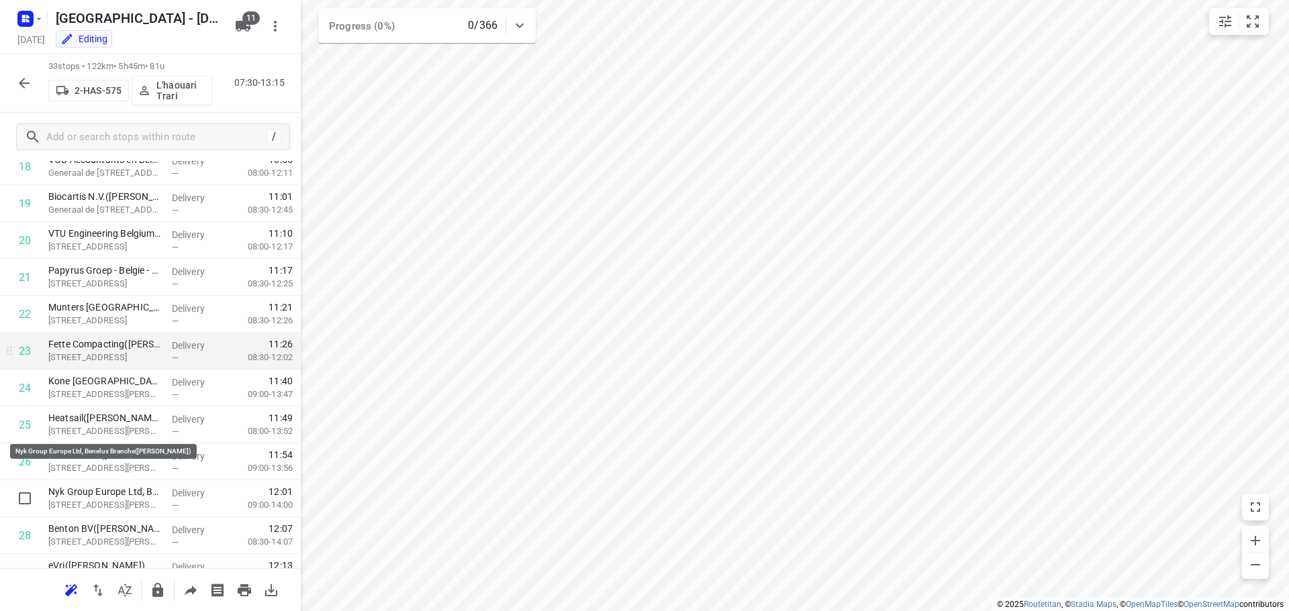
scroll to position [772, 0]
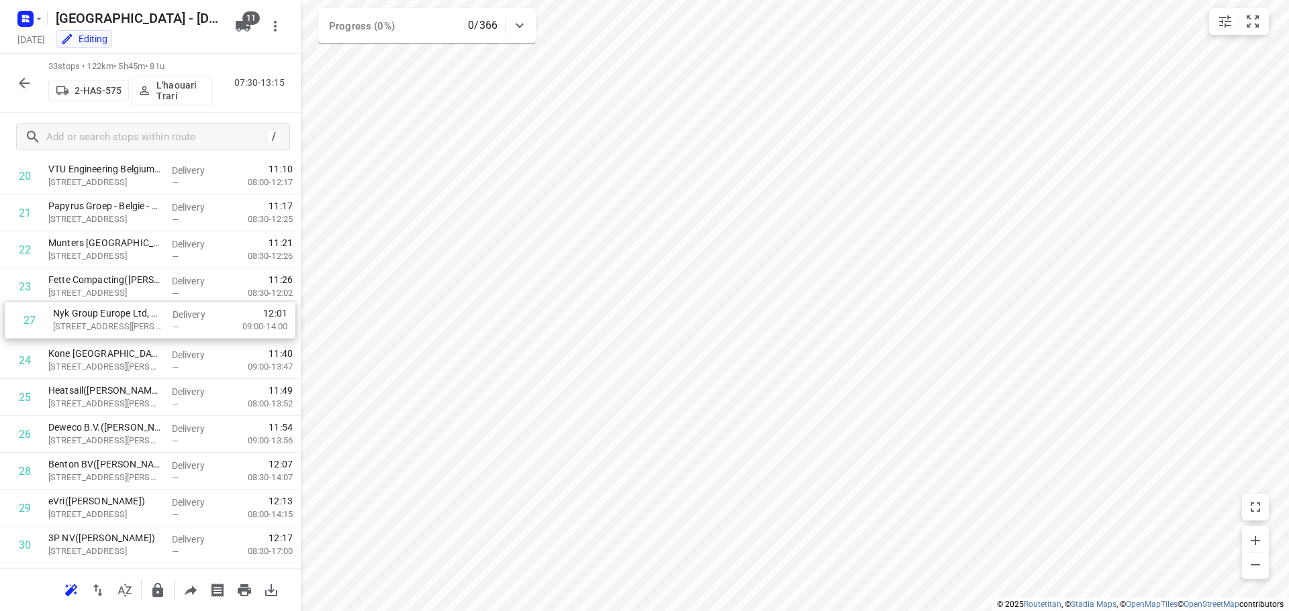
drag, startPoint x: 87, startPoint y: 436, endPoint x: 92, endPoint y: 316, distance: 119.6
click at [92, 316] on div "1 De Win ramen en deuren([PERSON_NAME]) Kon. [STREET_ADDRESS] Delivery — 07:48 …" at bounding box center [150, 65] width 301 height 1218
drag, startPoint x: 86, startPoint y: 470, endPoint x: 85, endPoint y: 320, distance: 150.4
click at [85, 320] on div "1 De Win ramen en deuren([PERSON_NAME]) Kon. [STREET_ADDRESS] Delivery — 07:48 …" at bounding box center [150, 65] width 301 height 1218
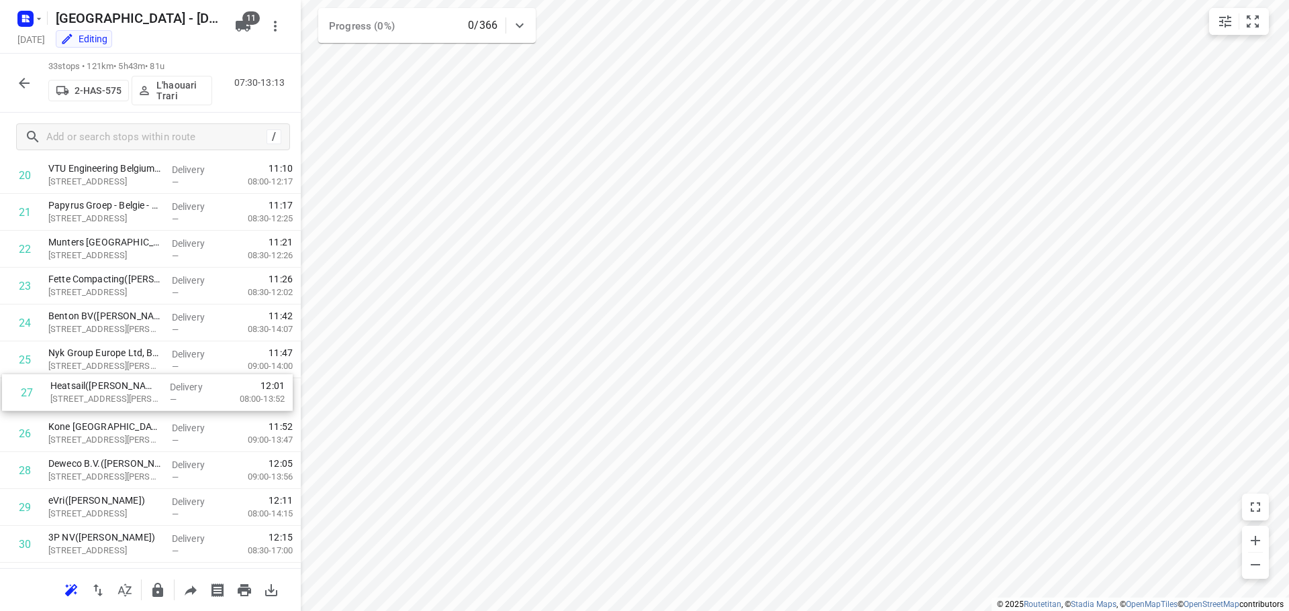
drag, startPoint x: 107, startPoint y: 437, endPoint x: 109, endPoint y: 393, distance: 44.4
click at [109, 393] on div "1 De Win ramen en deuren([PERSON_NAME]) Kon. [STREET_ADDRESS] Delivery — 07:48 …" at bounding box center [150, 65] width 301 height 1218
drag, startPoint x: 84, startPoint y: 475, endPoint x: 83, endPoint y: 424, distance: 51.7
click at [83, 424] on div "1 De Win ramen en deuren([PERSON_NAME]) Kon. [STREET_ADDRESS] Delivery — 07:48 …" at bounding box center [150, 64] width 301 height 1218
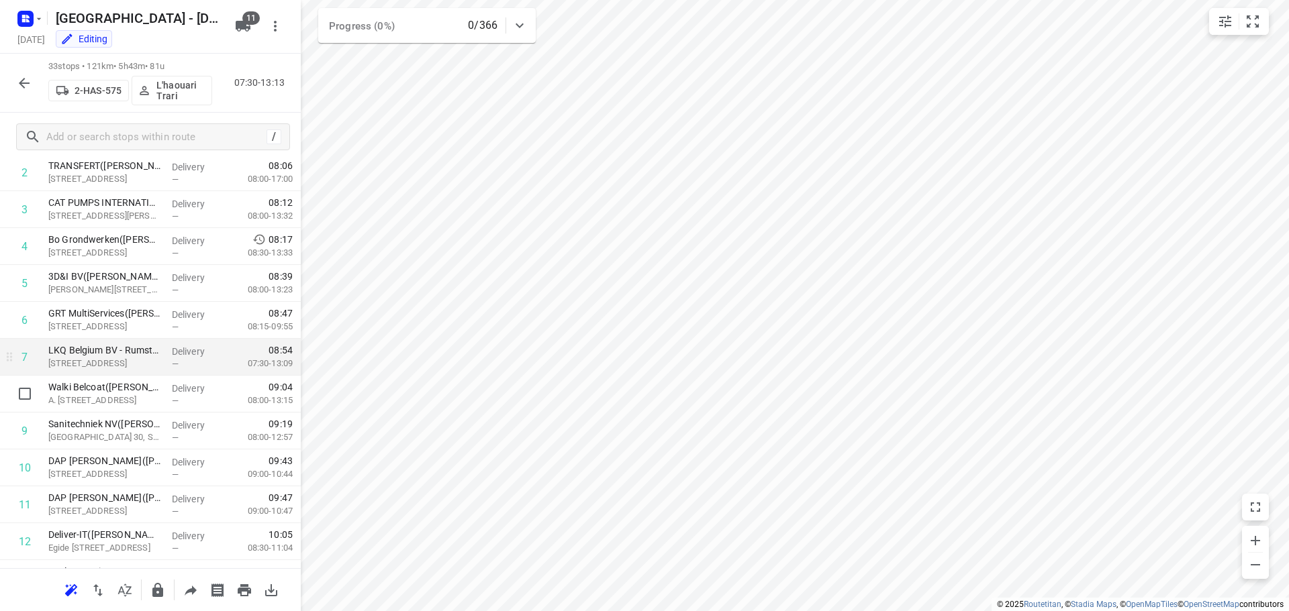
scroll to position [0, 0]
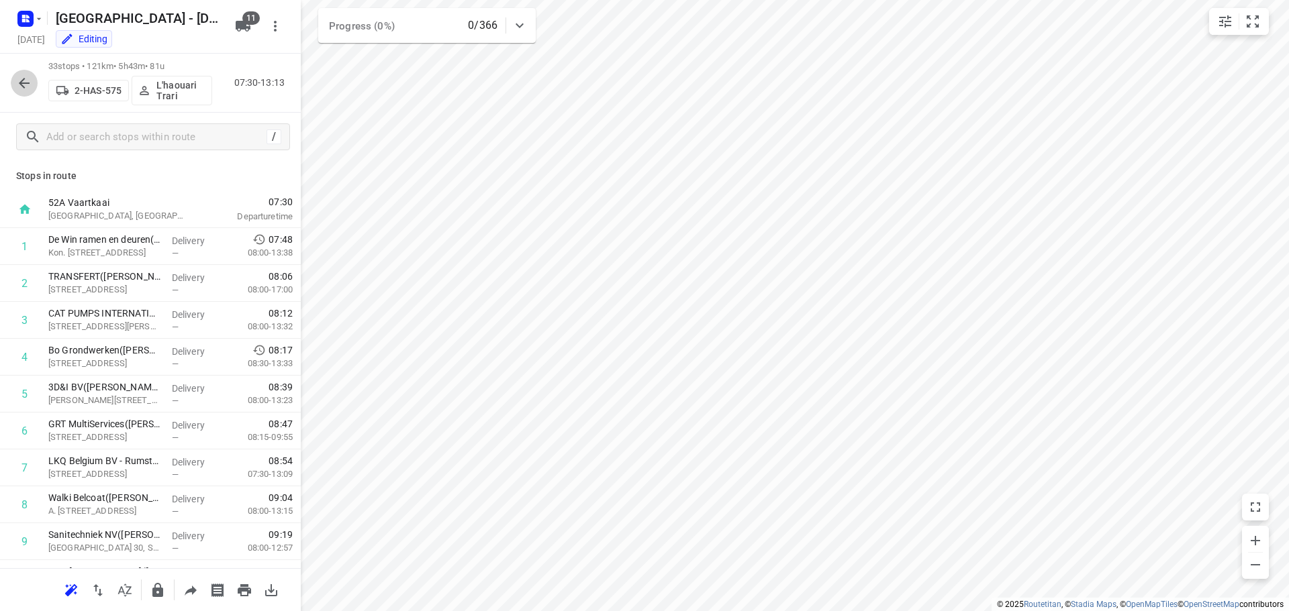
click at [21, 82] on icon "button" at bounding box center [24, 83] width 11 height 11
